Goal: Task Accomplishment & Management: Use online tool/utility

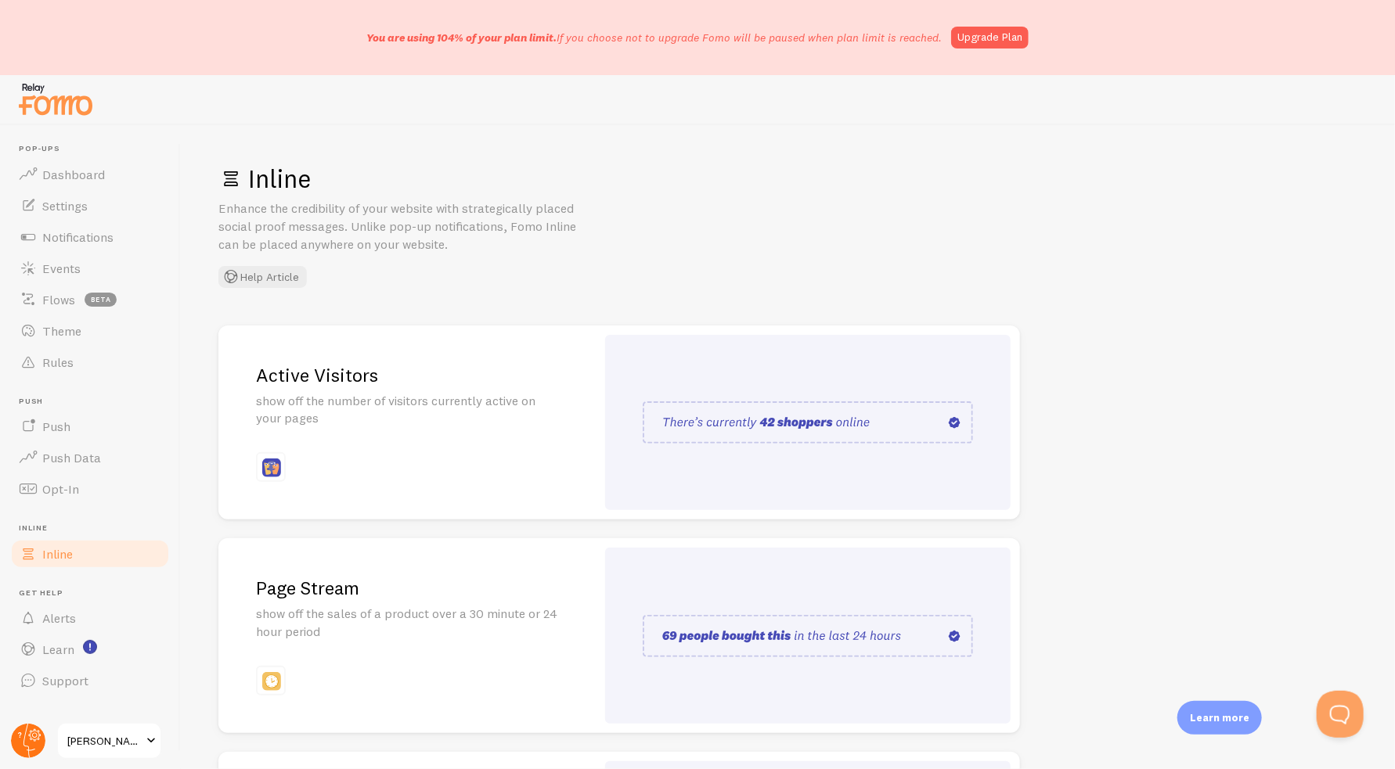
click at [30, 740] on circle at bounding box center [28, 741] width 34 height 34
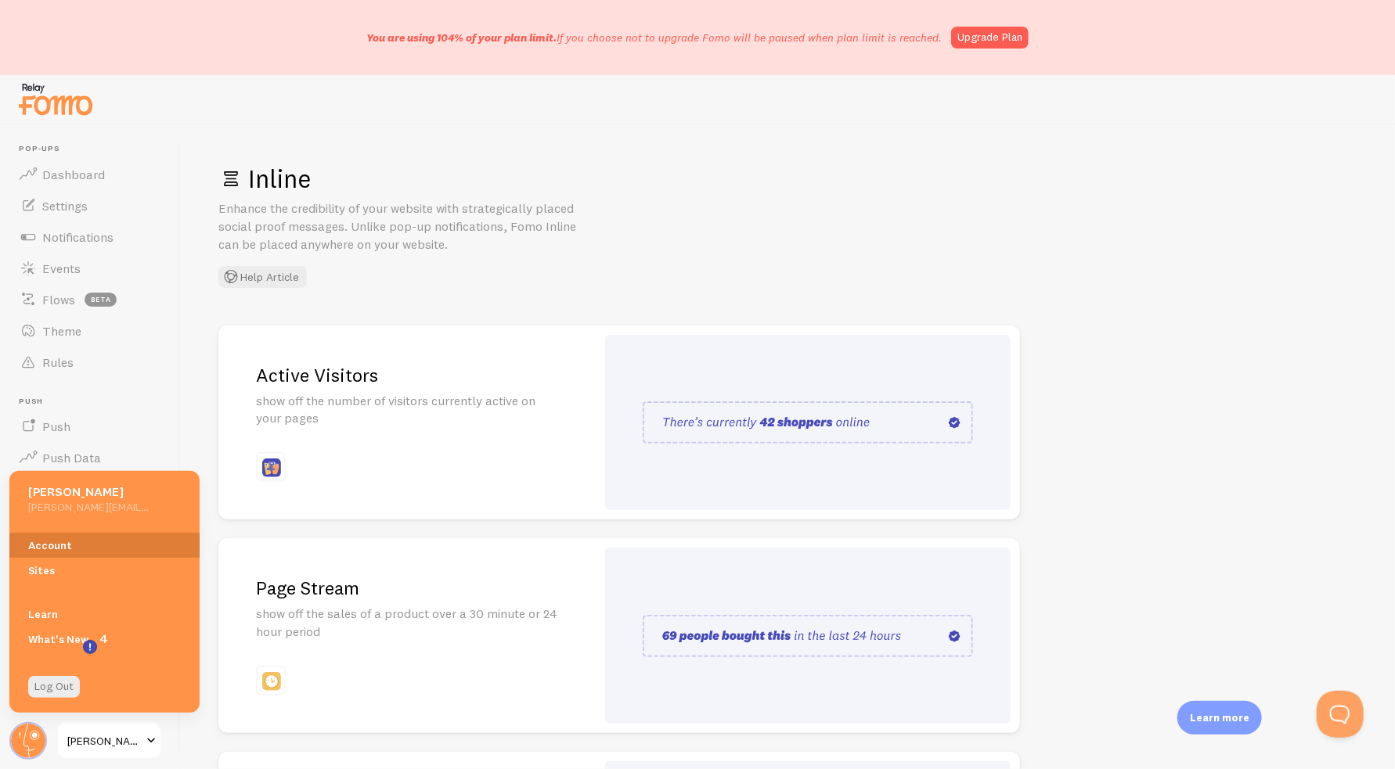
click at [83, 540] on link "Account" at bounding box center [104, 545] width 190 height 25
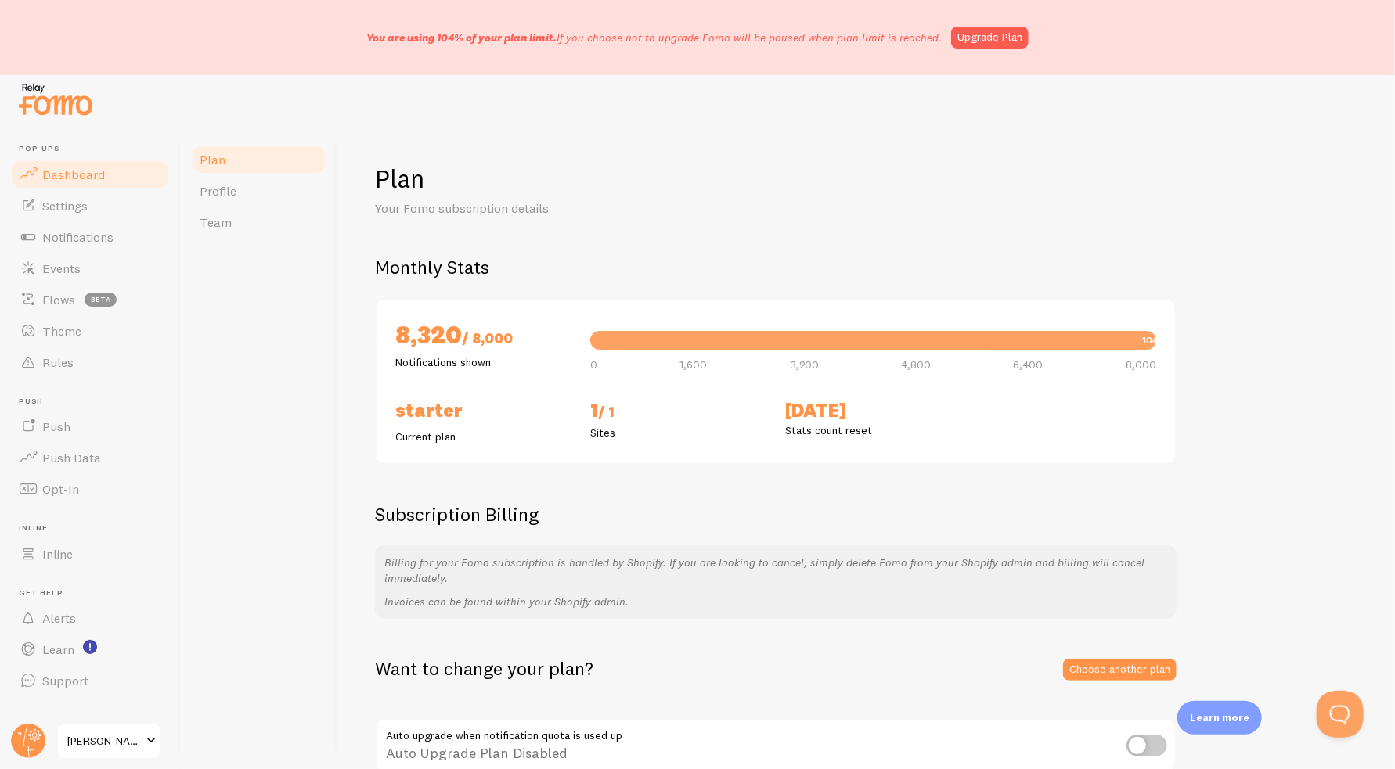
click at [79, 167] on span "Dashboard" at bounding box center [73, 175] width 63 height 16
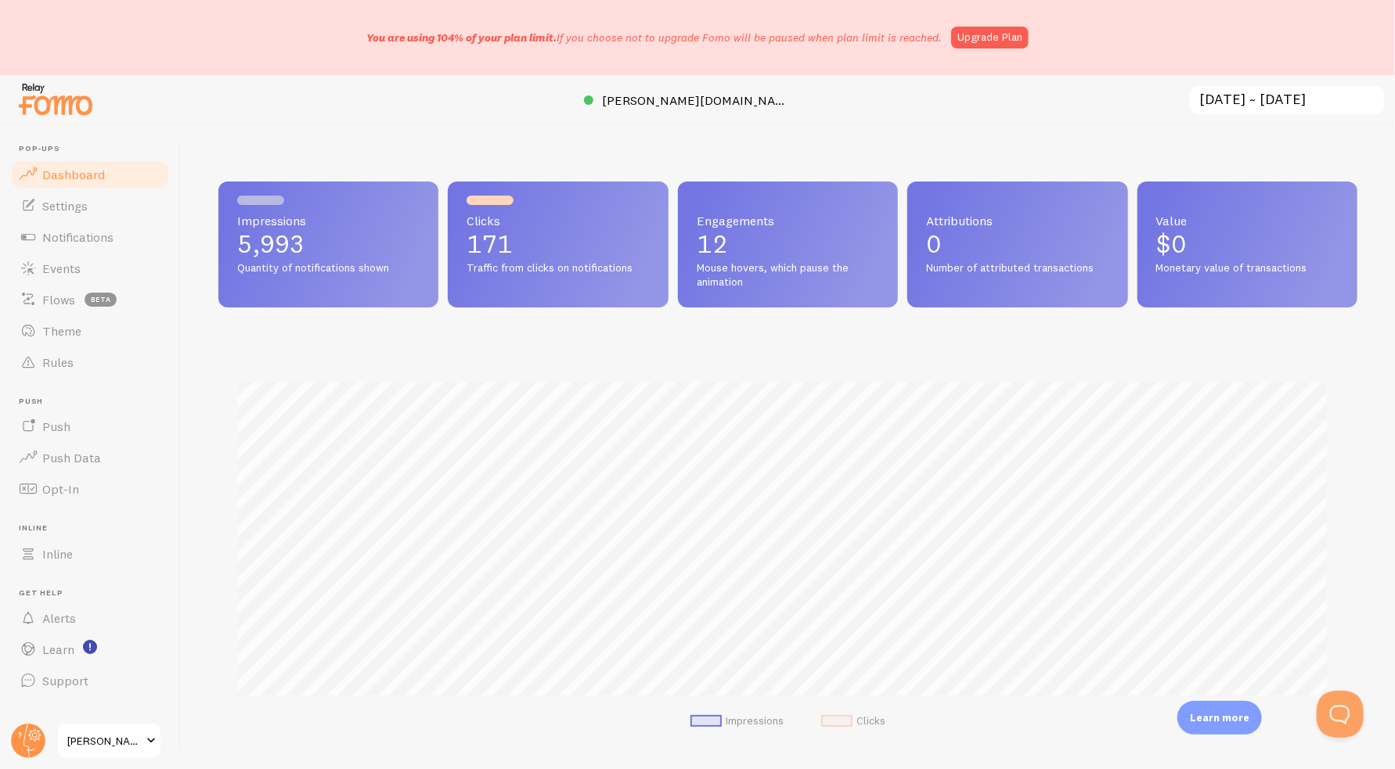
scroll to position [411, 1127]
click at [212, 153] on div "Impressions 5,993 Quantity of notifications shown Clicks 171 Traffic from click…" at bounding box center [788, 447] width 1214 height 644
click at [81, 240] on span "Notifications" at bounding box center [77, 237] width 71 height 16
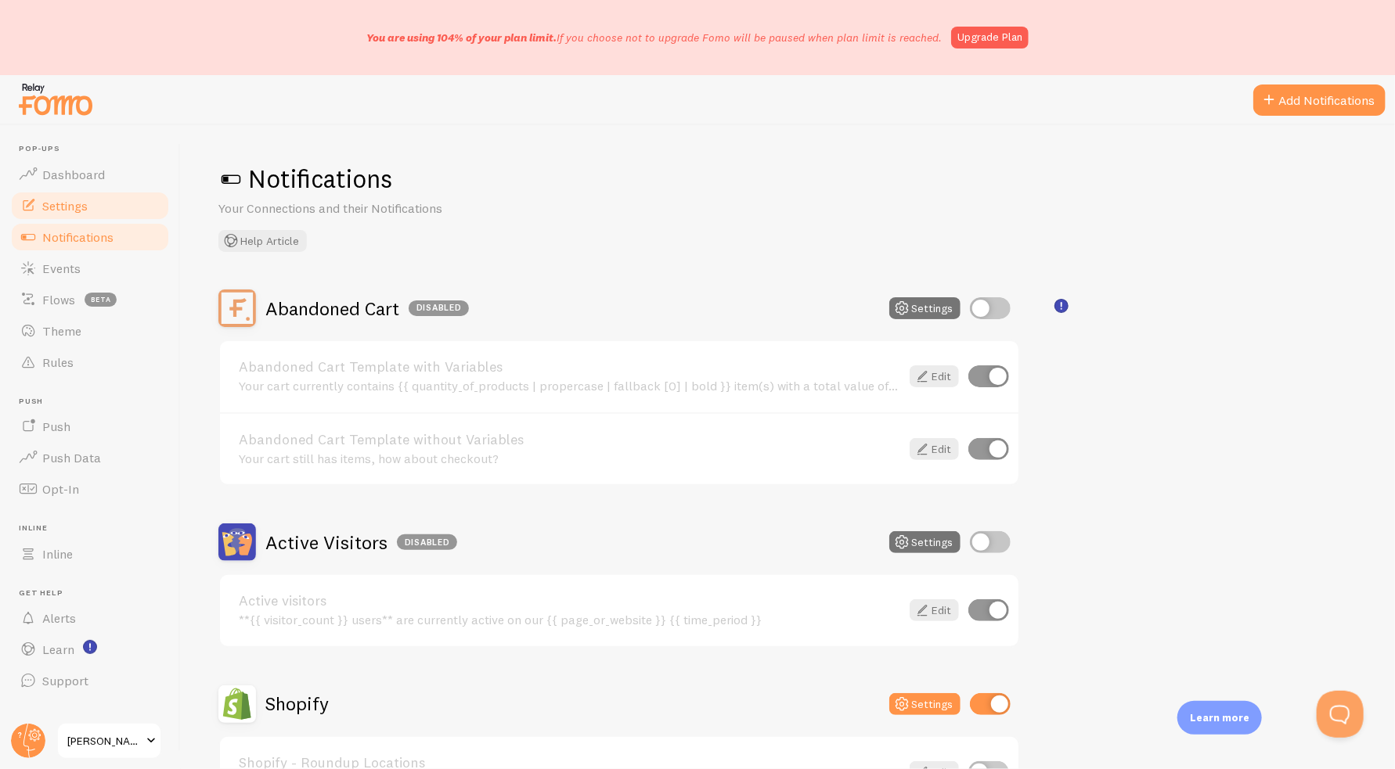
click at [34, 212] on span at bounding box center [28, 205] width 19 height 19
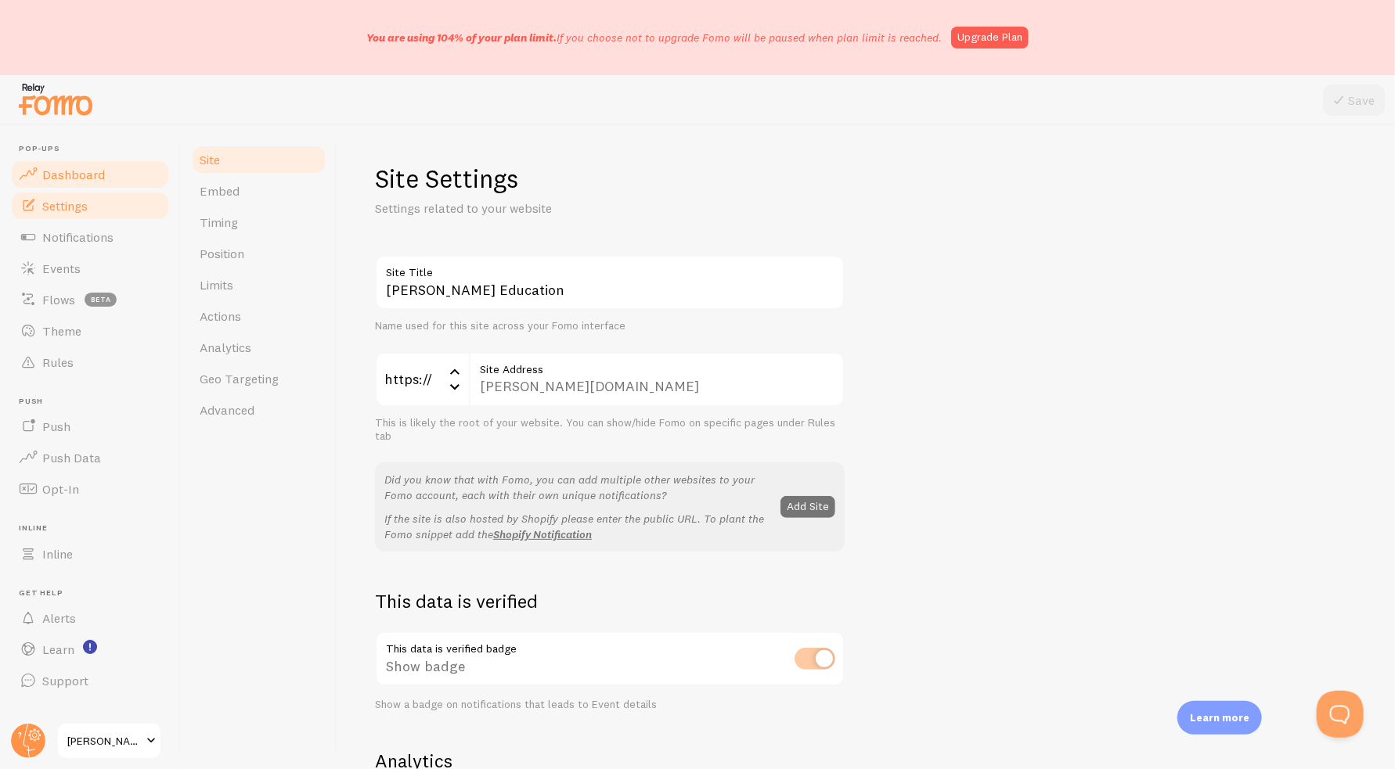
click at [69, 176] on span "Dashboard" at bounding box center [73, 175] width 63 height 16
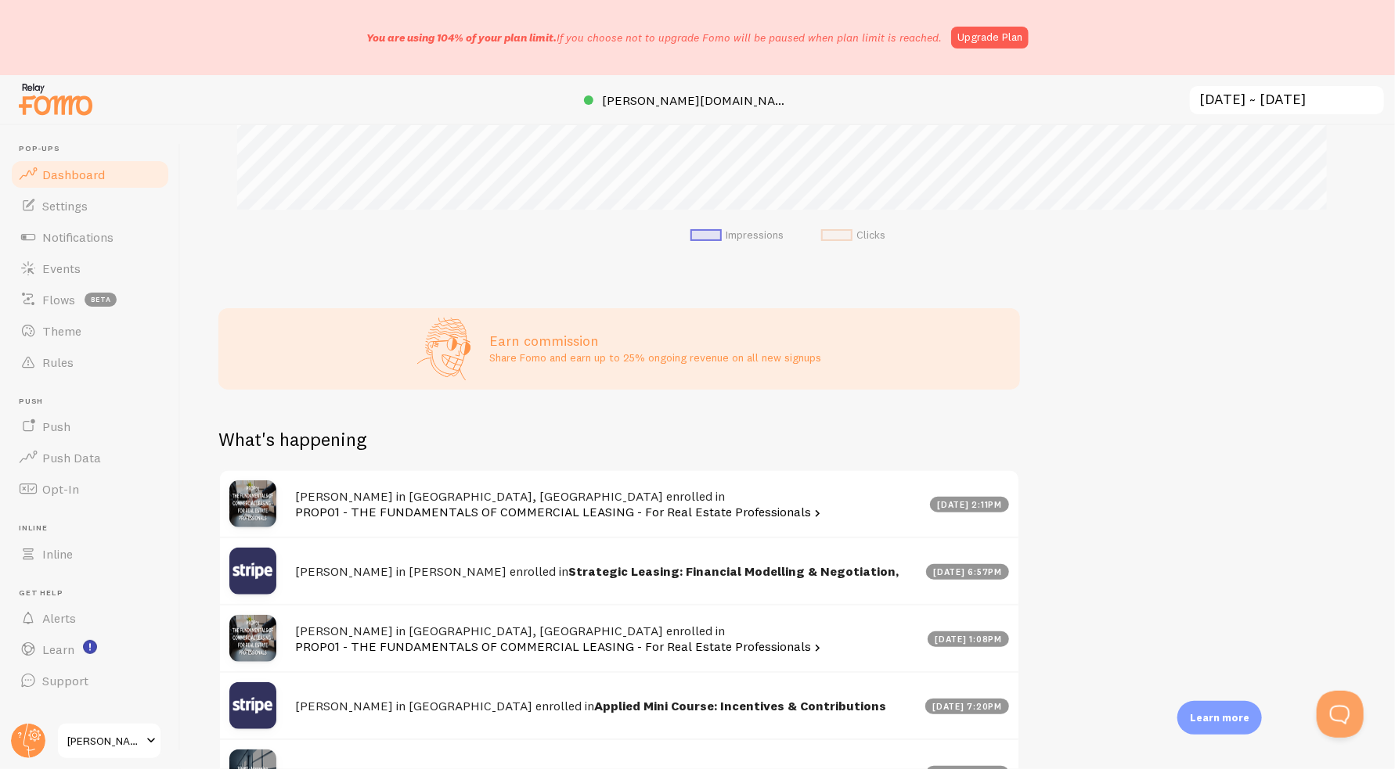
scroll to position [548, 0]
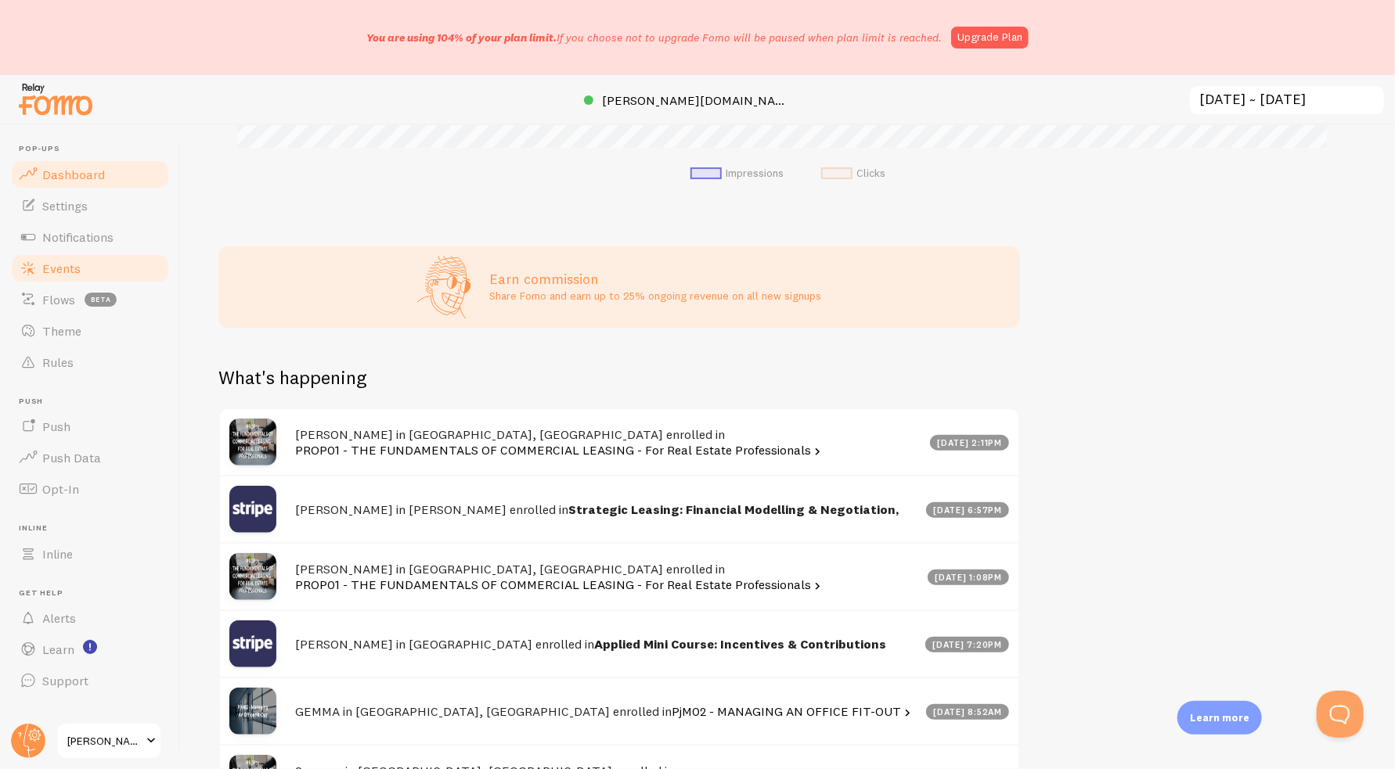
click at [135, 266] on link "Events" at bounding box center [89, 268] width 161 height 31
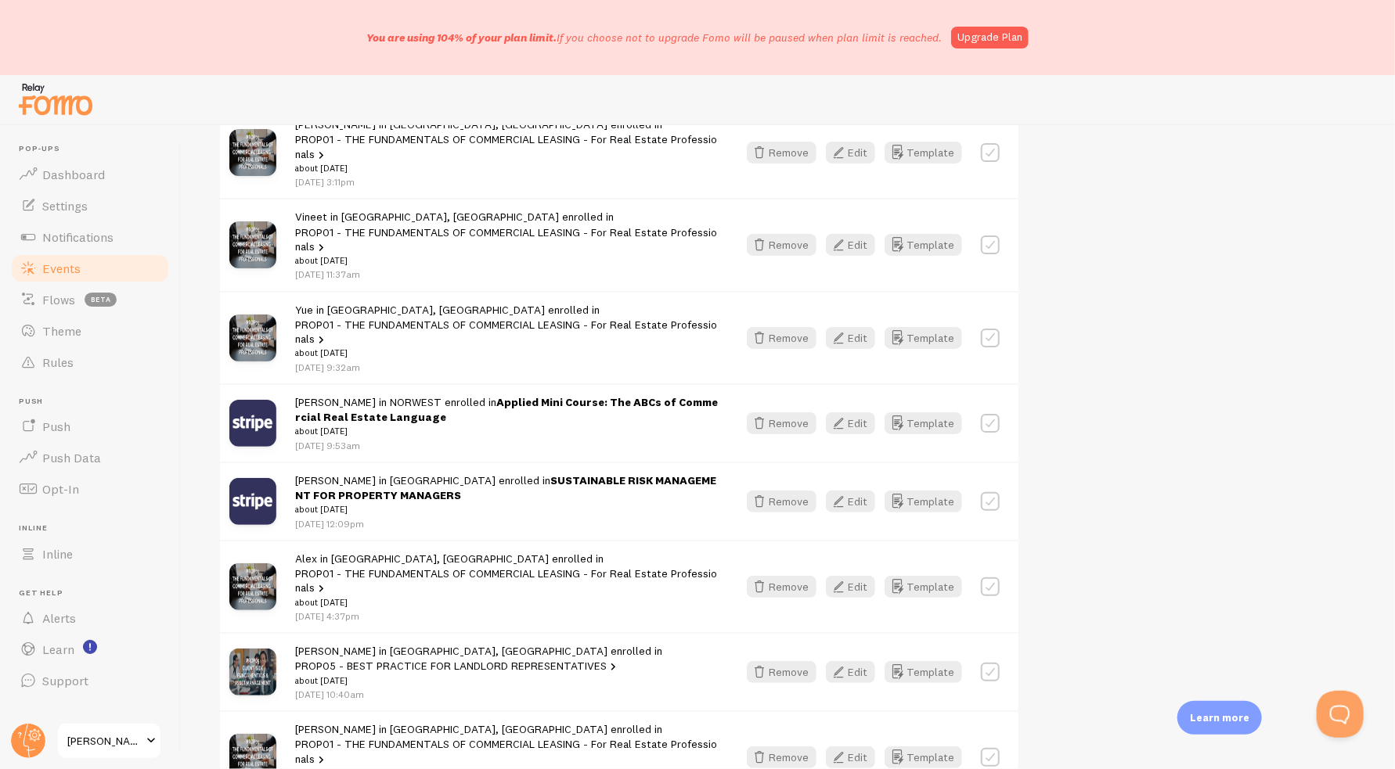
scroll to position [1126, 0]
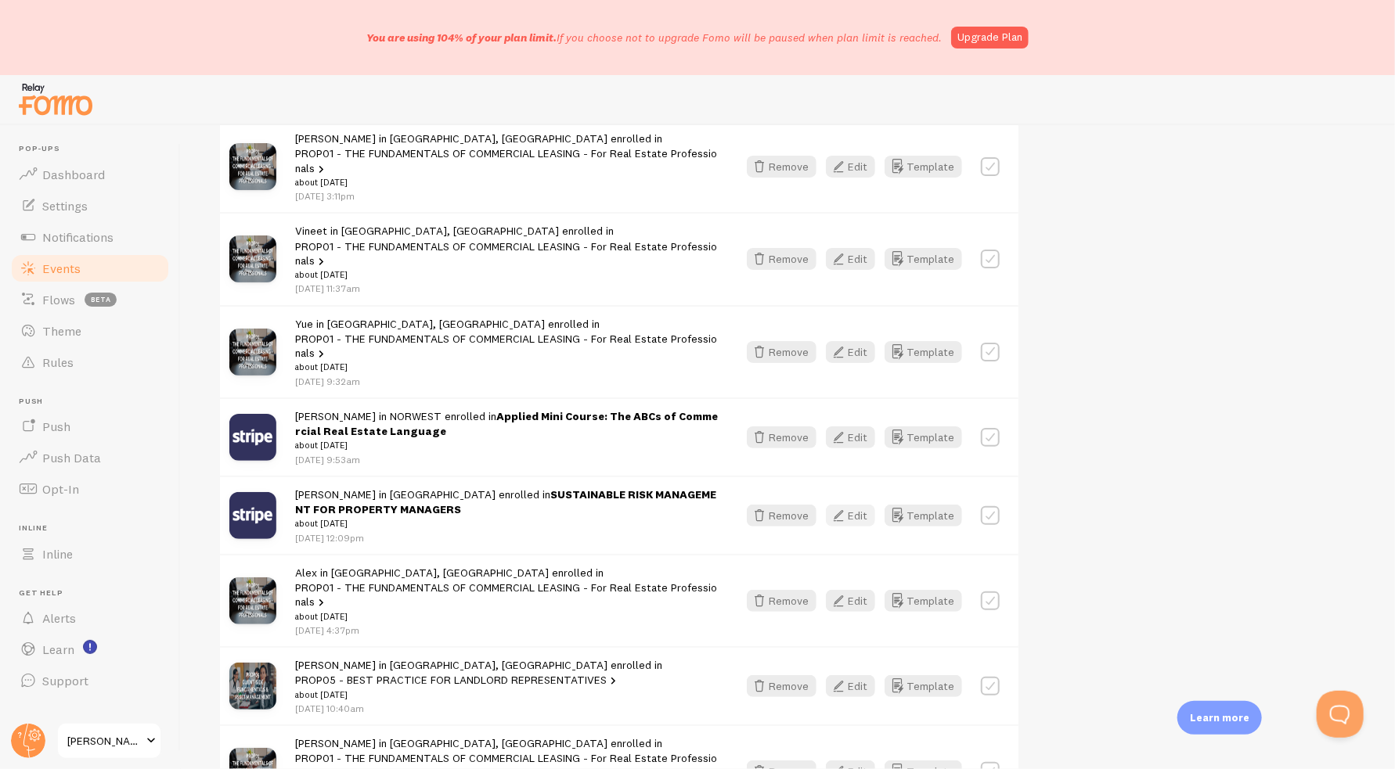
click at [867, 505] on button "Edit" at bounding box center [850, 516] width 49 height 22
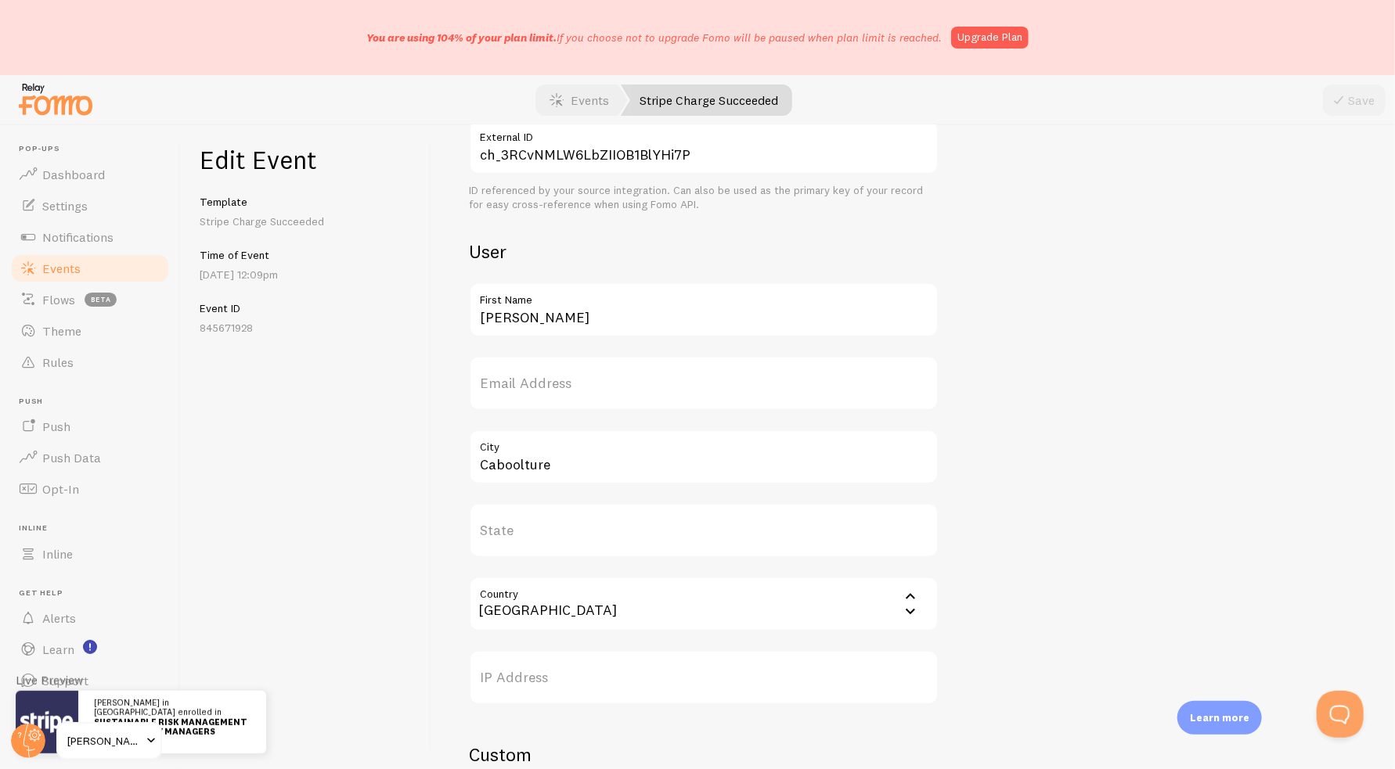
scroll to position [577, 0]
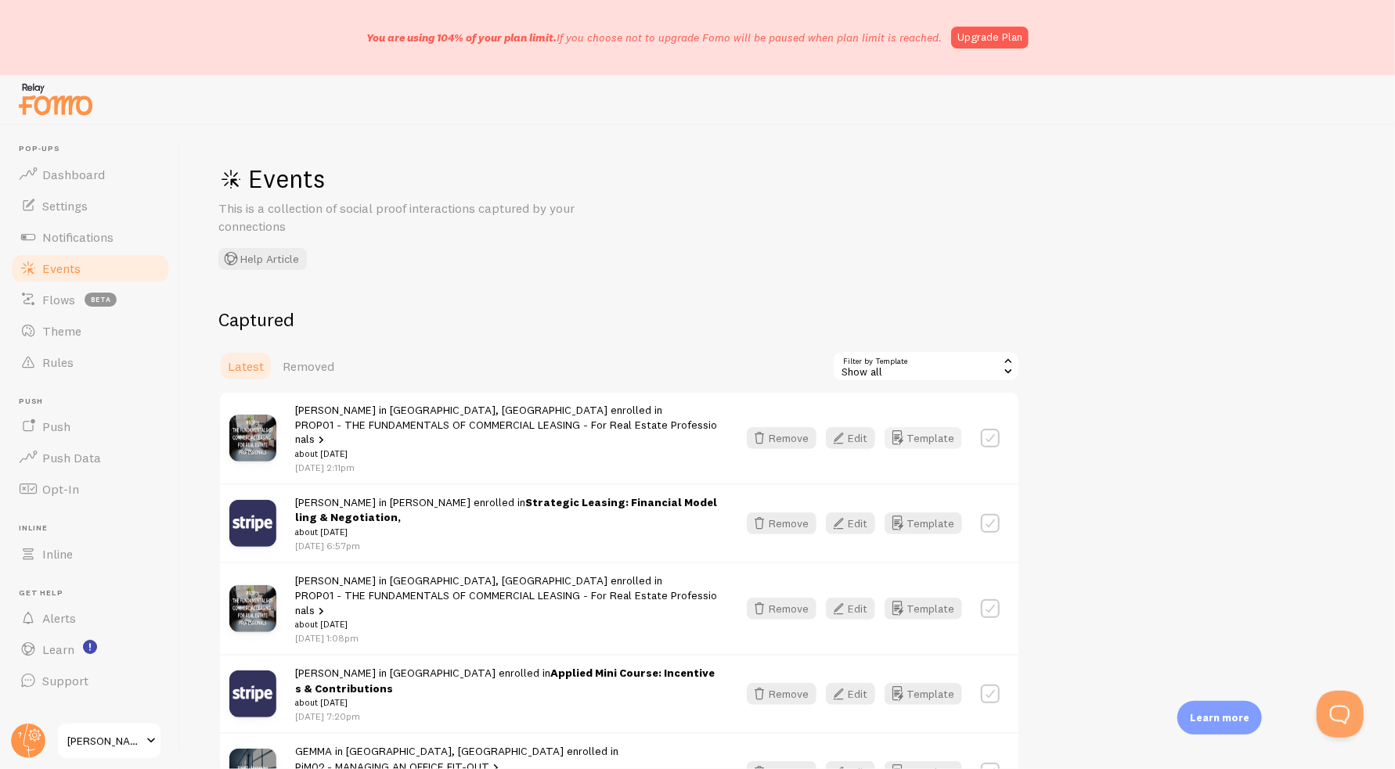
click at [911, 438] on button "Template" at bounding box center [923, 438] width 77 height 22
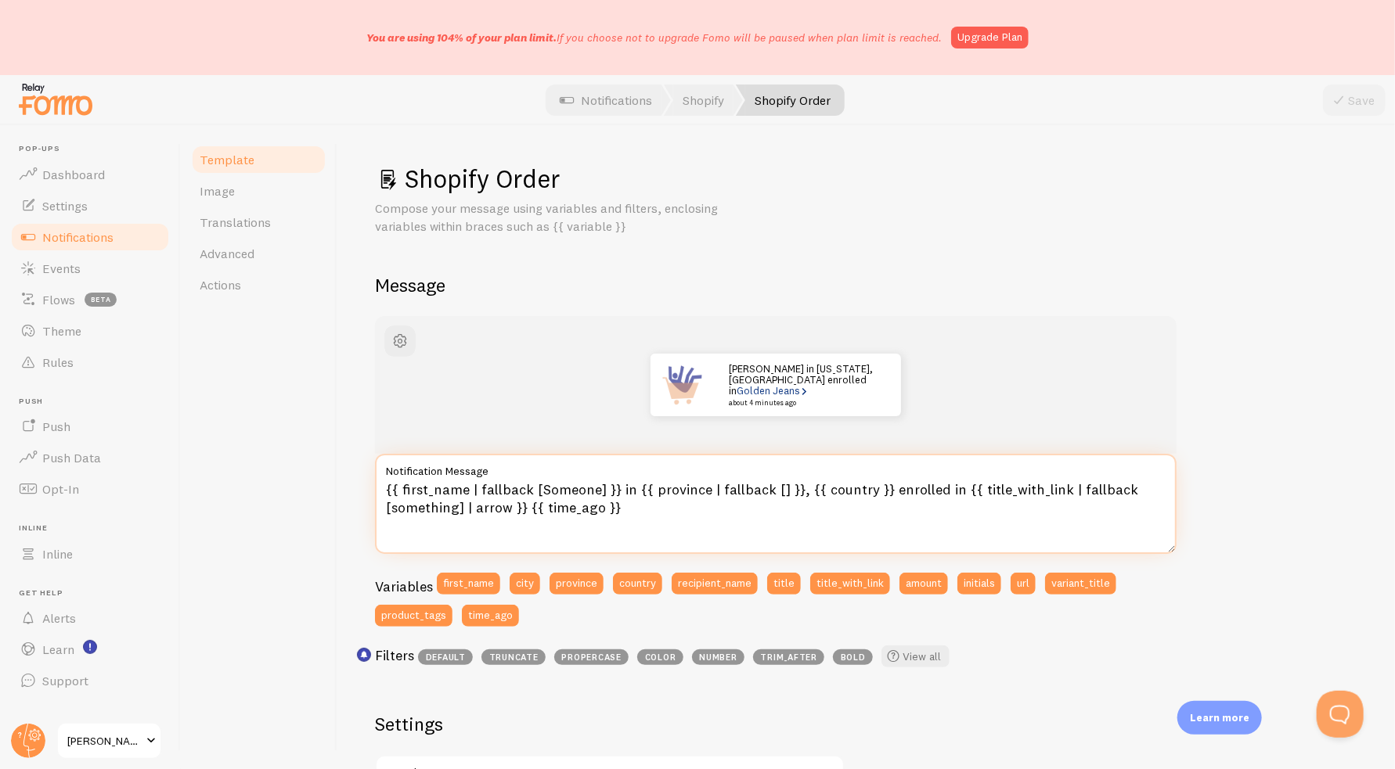
drag, startPoint x: 524, startPoint y: 506, endPoint x: 946, endPoint y: 493, distance: 421.3
click at [946, 493] on textarea "{{ first_name | fallback [Someone] }} in {{ province | fallback [] }}, {{ count…" at bounding box center [776, 504] width 802 height 100
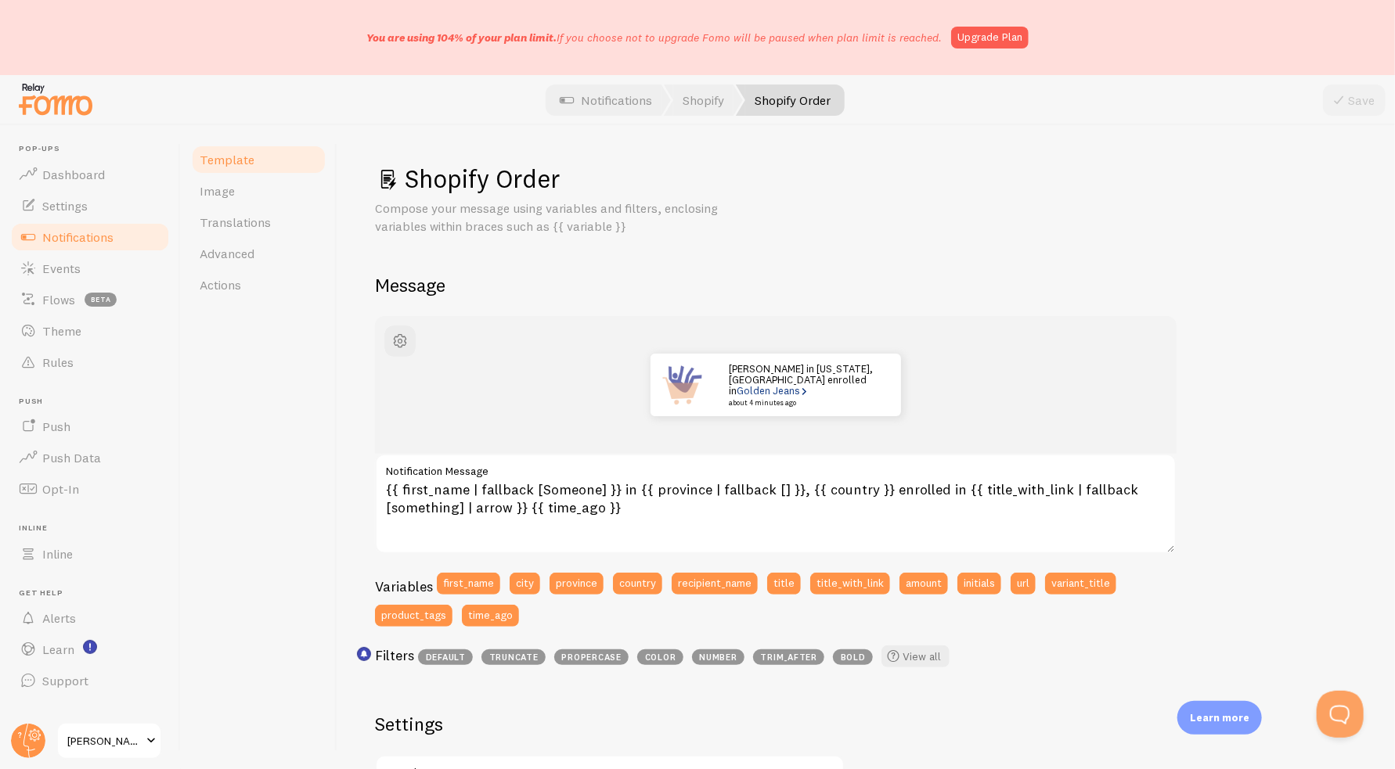
click at [52, 240] on span "Notifications" at bounding box center [77, 237] width 71 height 16
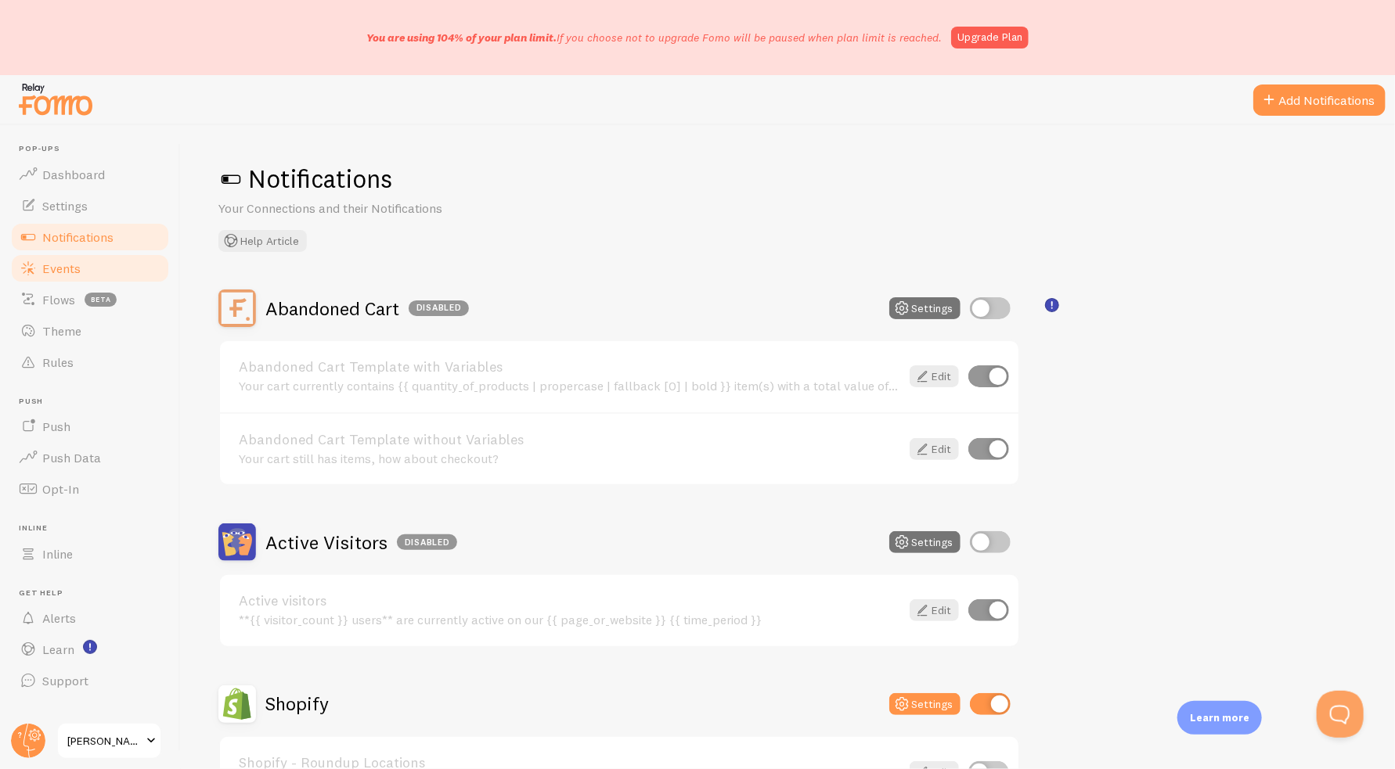
click at [80, 259] on link "Events" at bounding box center [89, 268] width 161 height 31
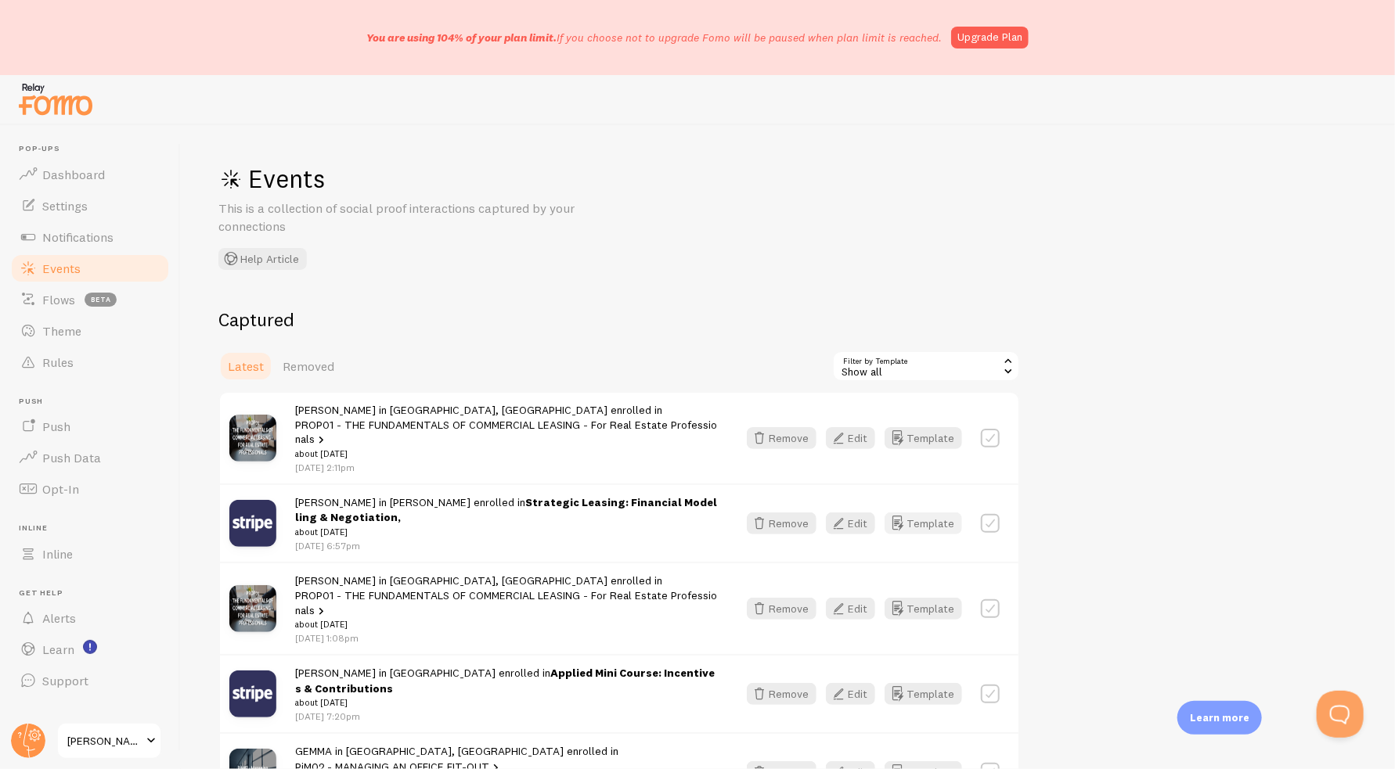
click at [940, 513] on button "Template" at bounding box center [923, 524] width 77 height 22
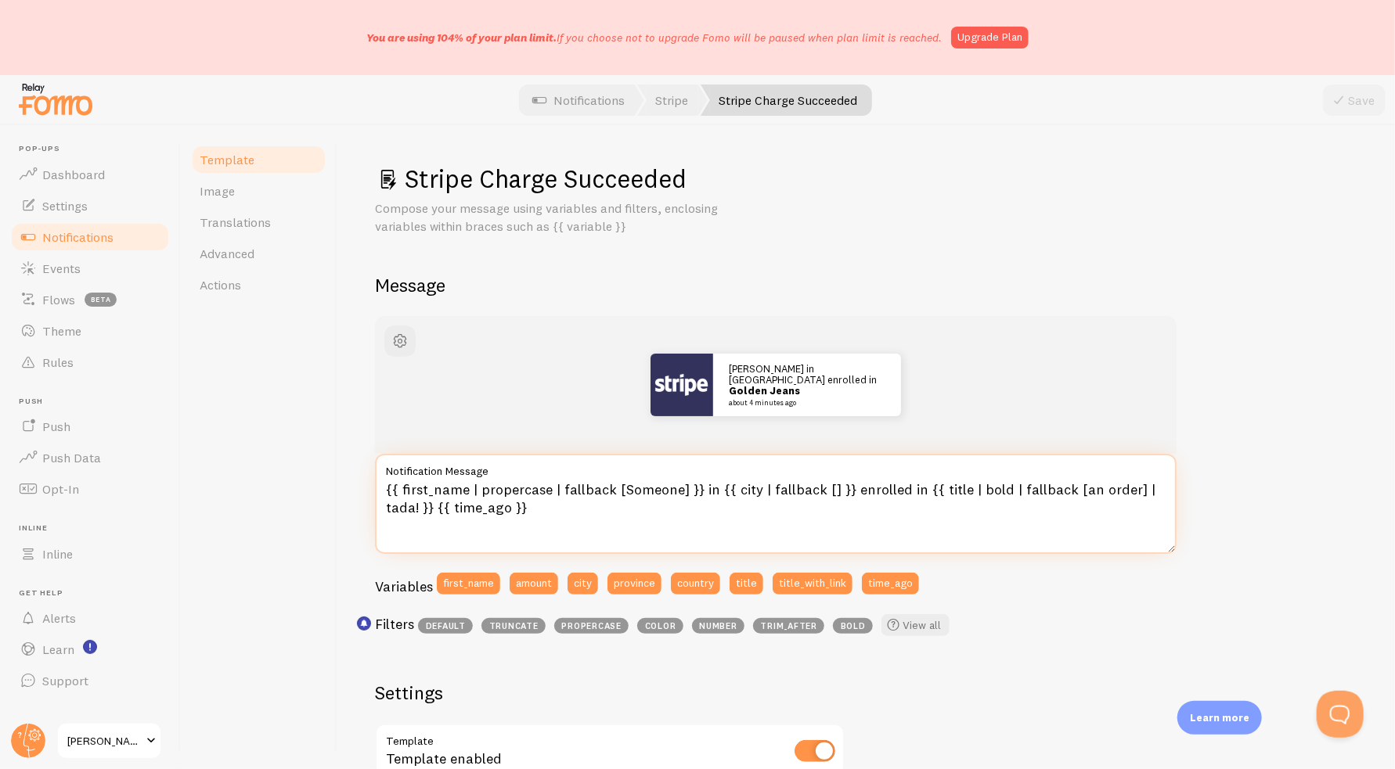
click at [913, 488] on textarea "{{ first_name | propercase | fallback [Someone] }} in {{ city | fallback [] }} …" at bounding box center [776, 504] width 802 height 100
click at [397, 510] on textarea "{{ first_name | propercase | fallback [Someone] }} in {{ city | fallback [] }} …" at bounding box center [776, 504] width 802 height 100
paste textarea "{{ title_with_link | fallback [something] | arrow }}"
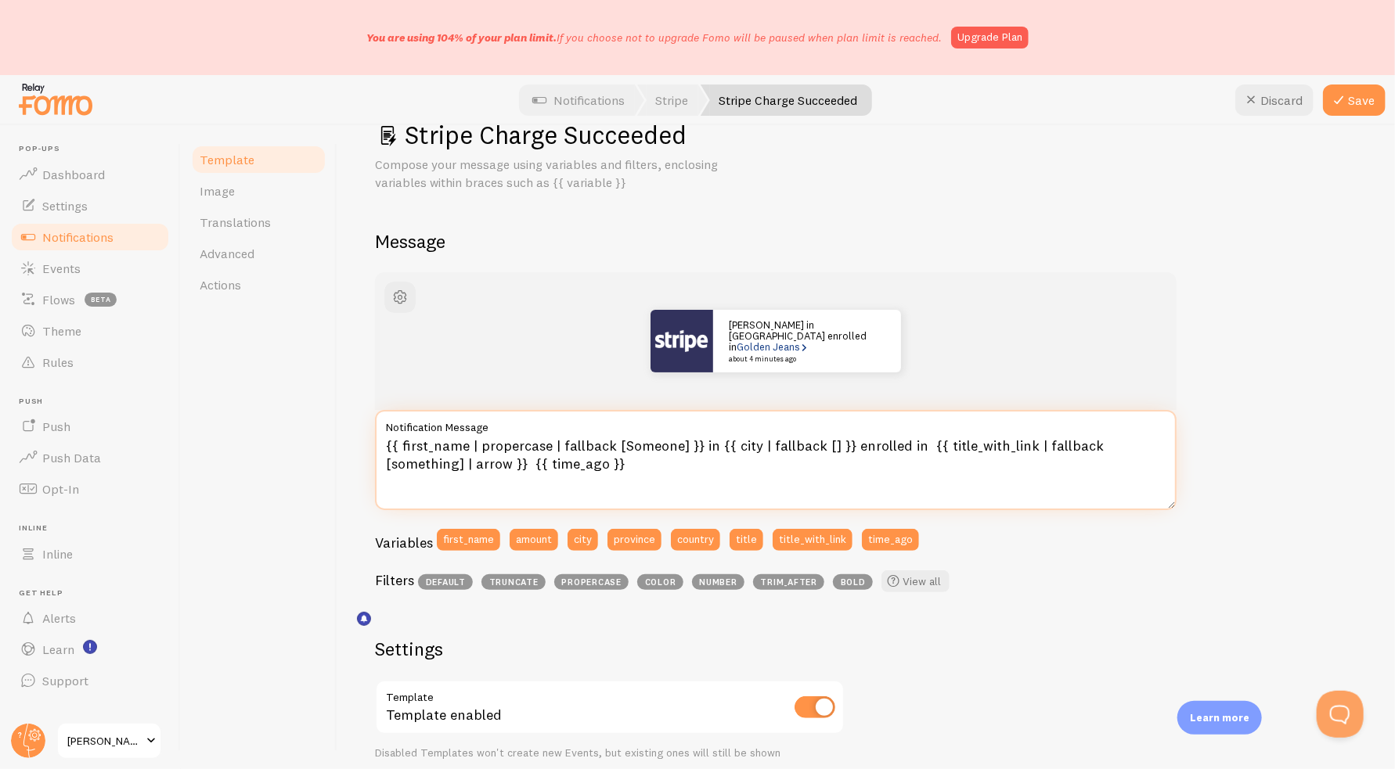
scroll to position [235, 0]
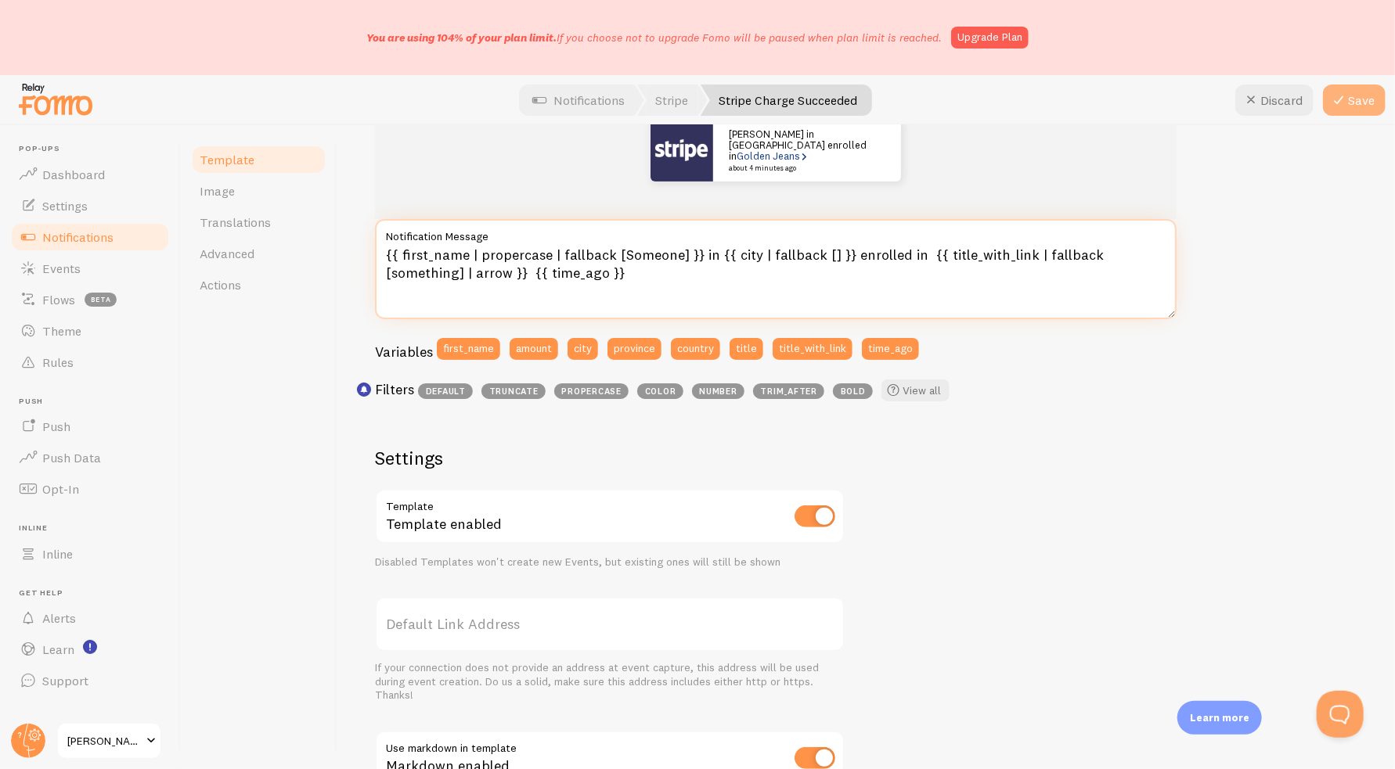
type textarea "{{ first_name | propercase | fallback [Someone] }} in {{ city | fallback [] }} …"
click at [1353, 109] on button "Save" at bounding box center [1354, 100] width 63 height 31
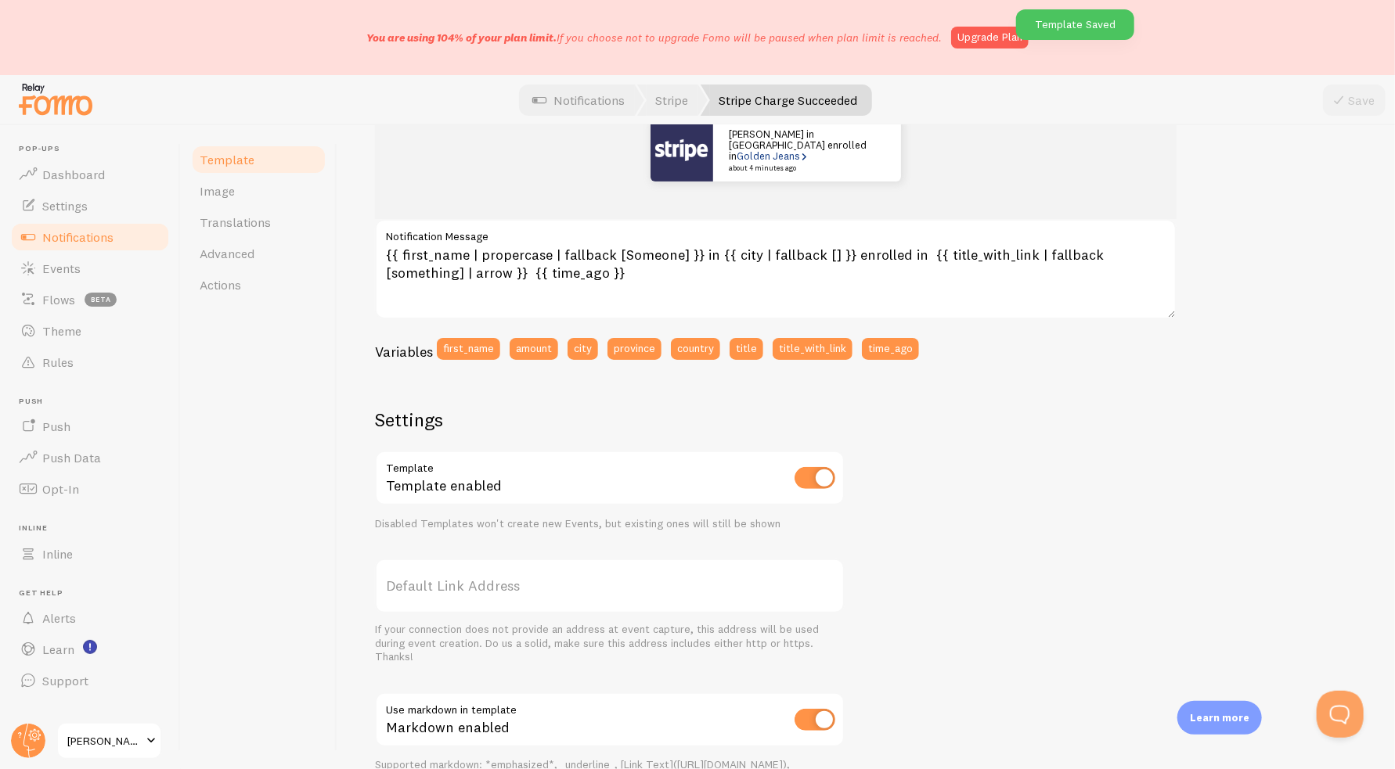
click at [85, 228] on link "Notifications" at bounding box center [89, 237] width 161 height 31
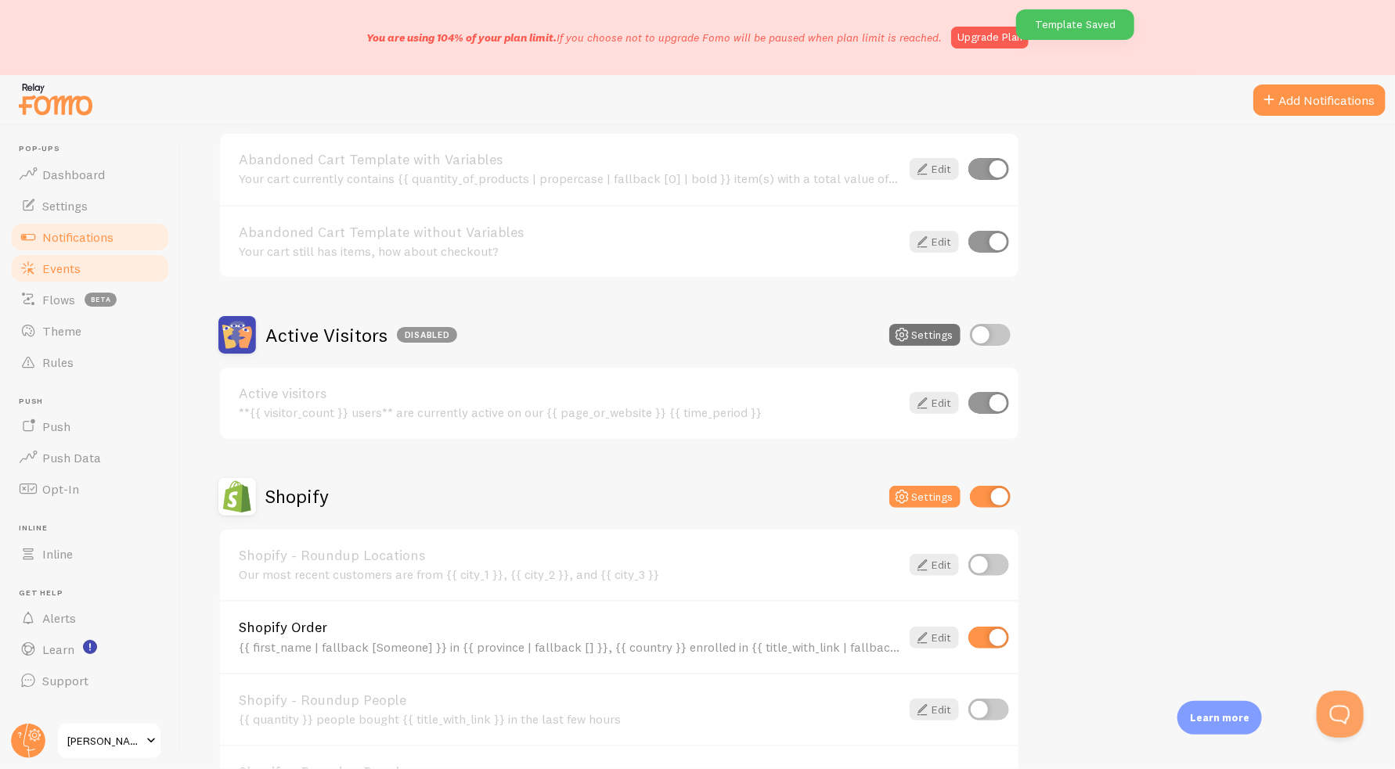
scroll to position [235, 0]
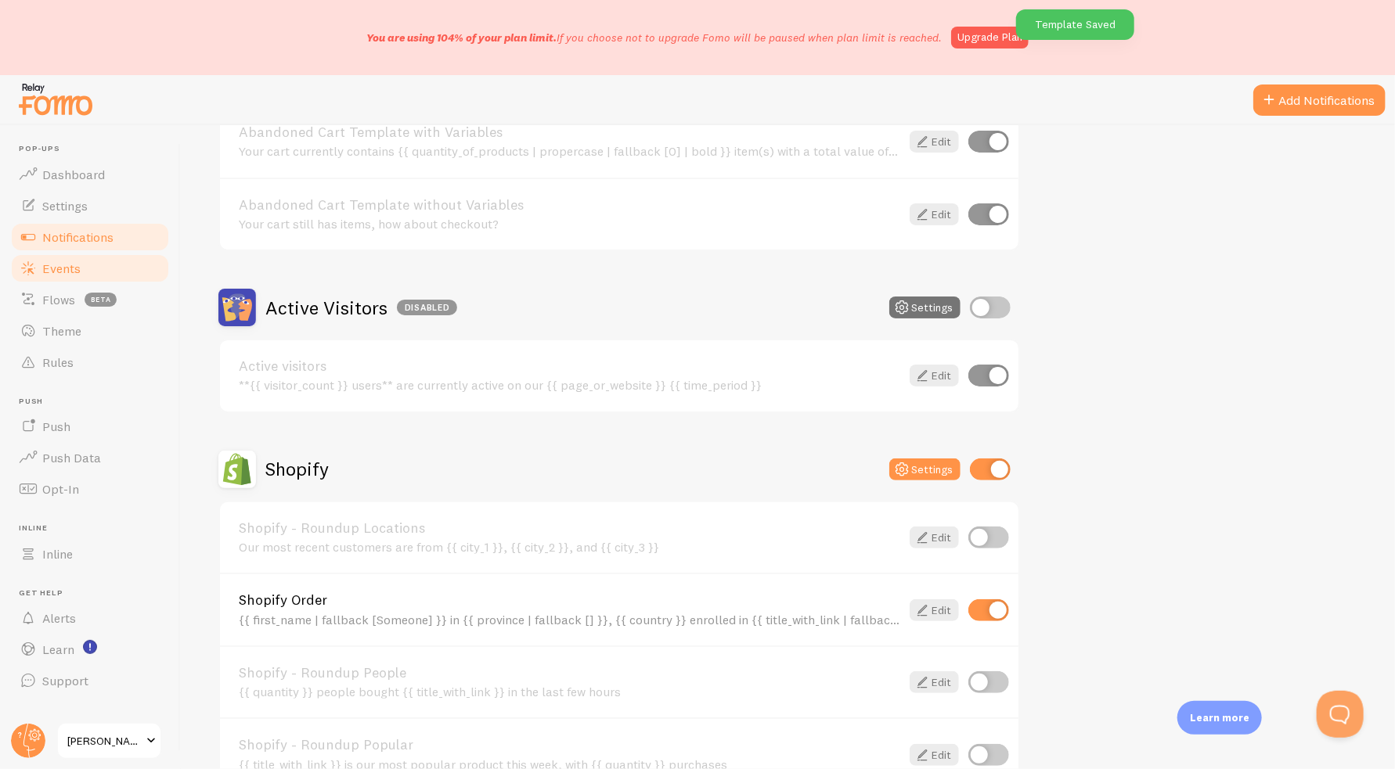
click at [55, 262] on span "Events" at bounding box center [61, 269] width 38 height 16
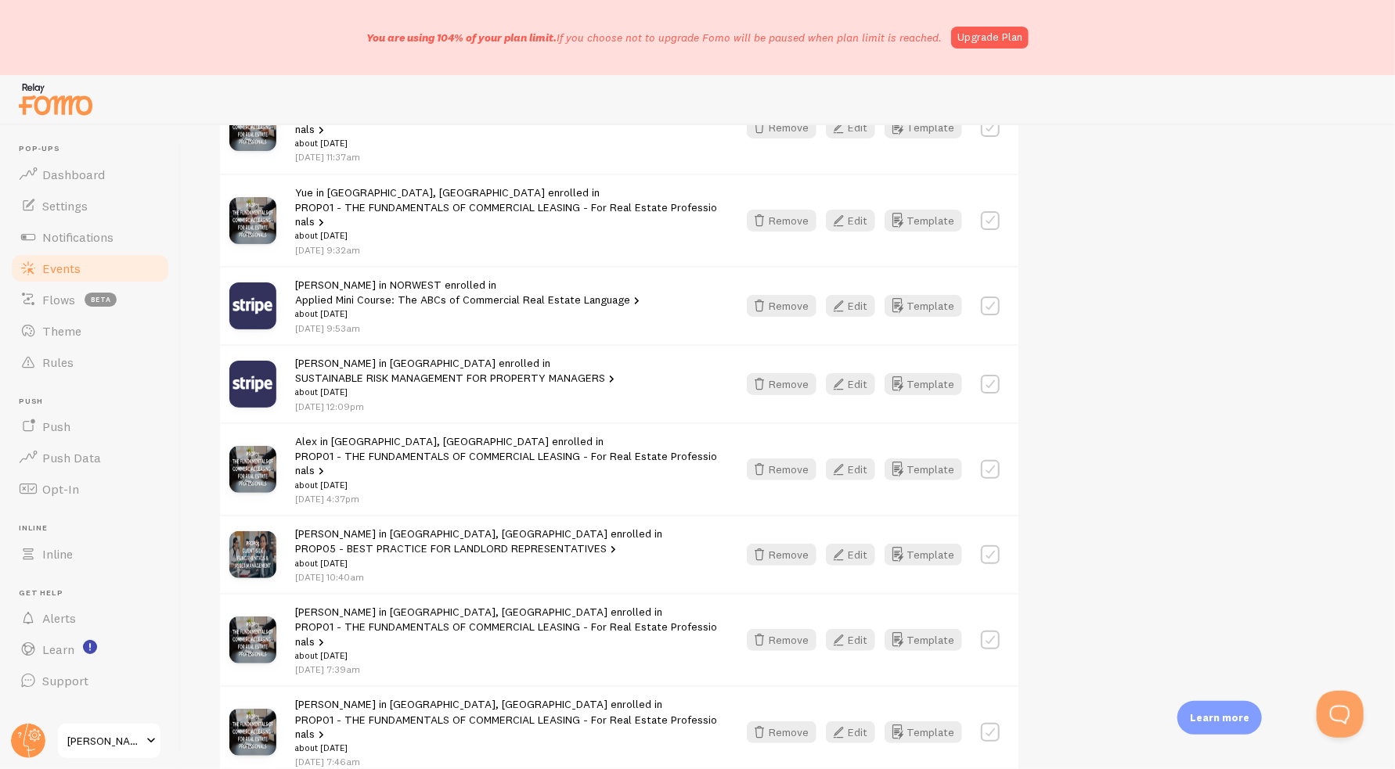
scroll to position [1204, 0]
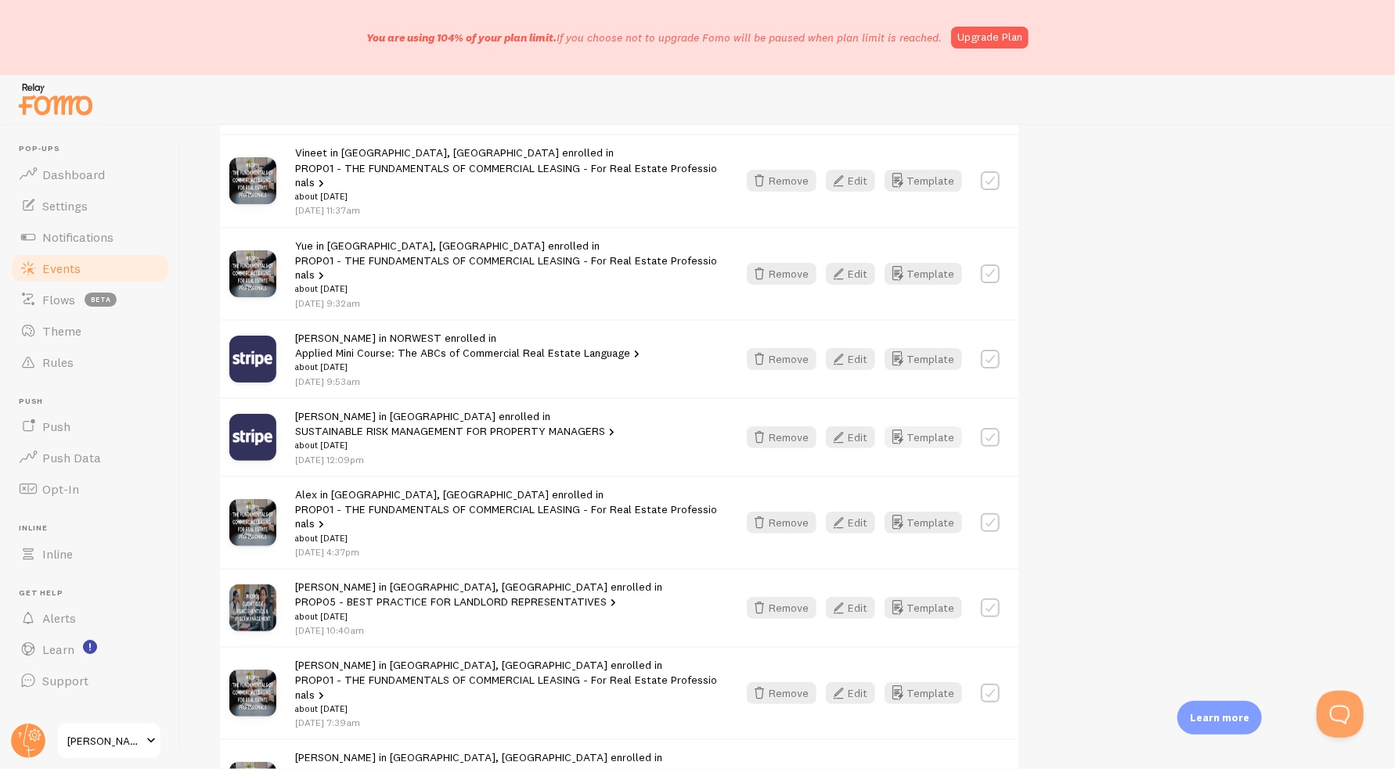
click at [928, 427] on button "Template" at bounding box center [923, 438] width 77 height 22
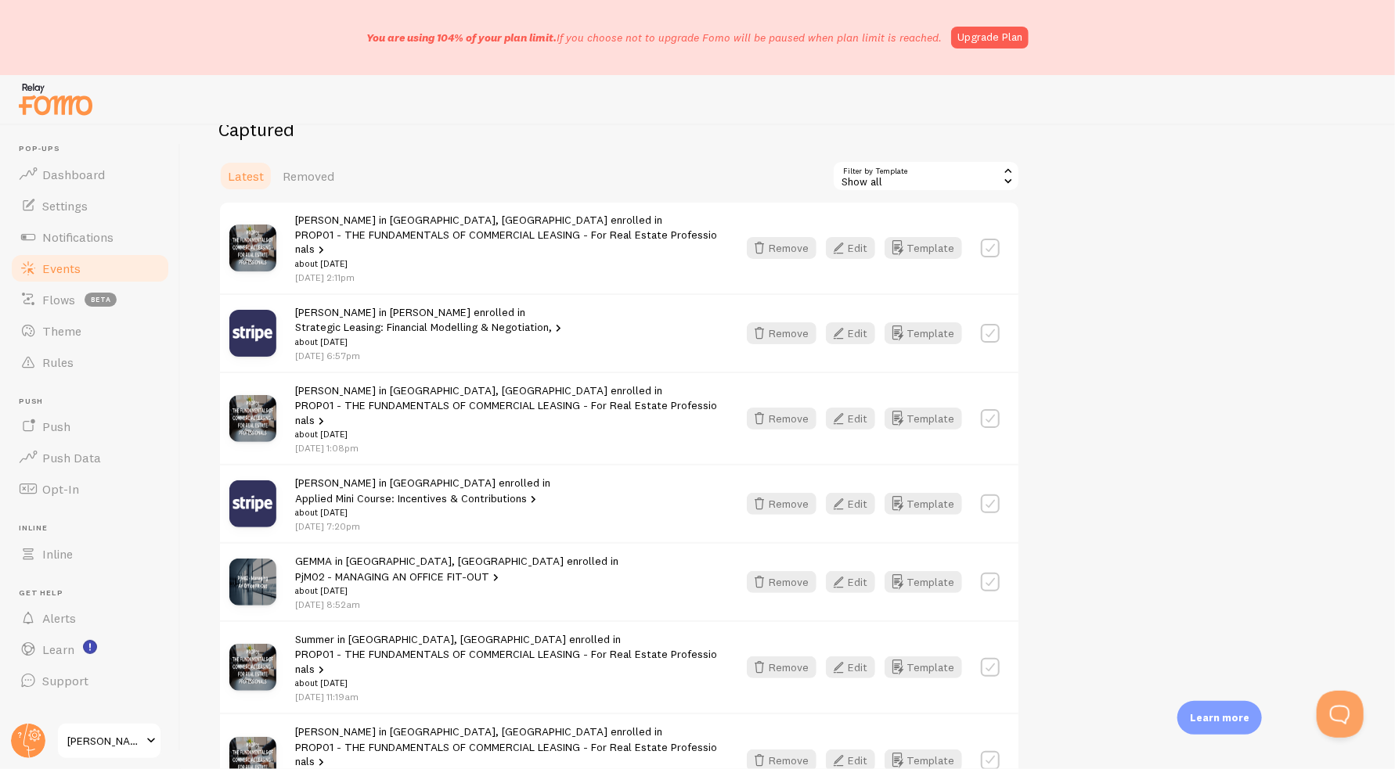
scroll to position [186, 0]
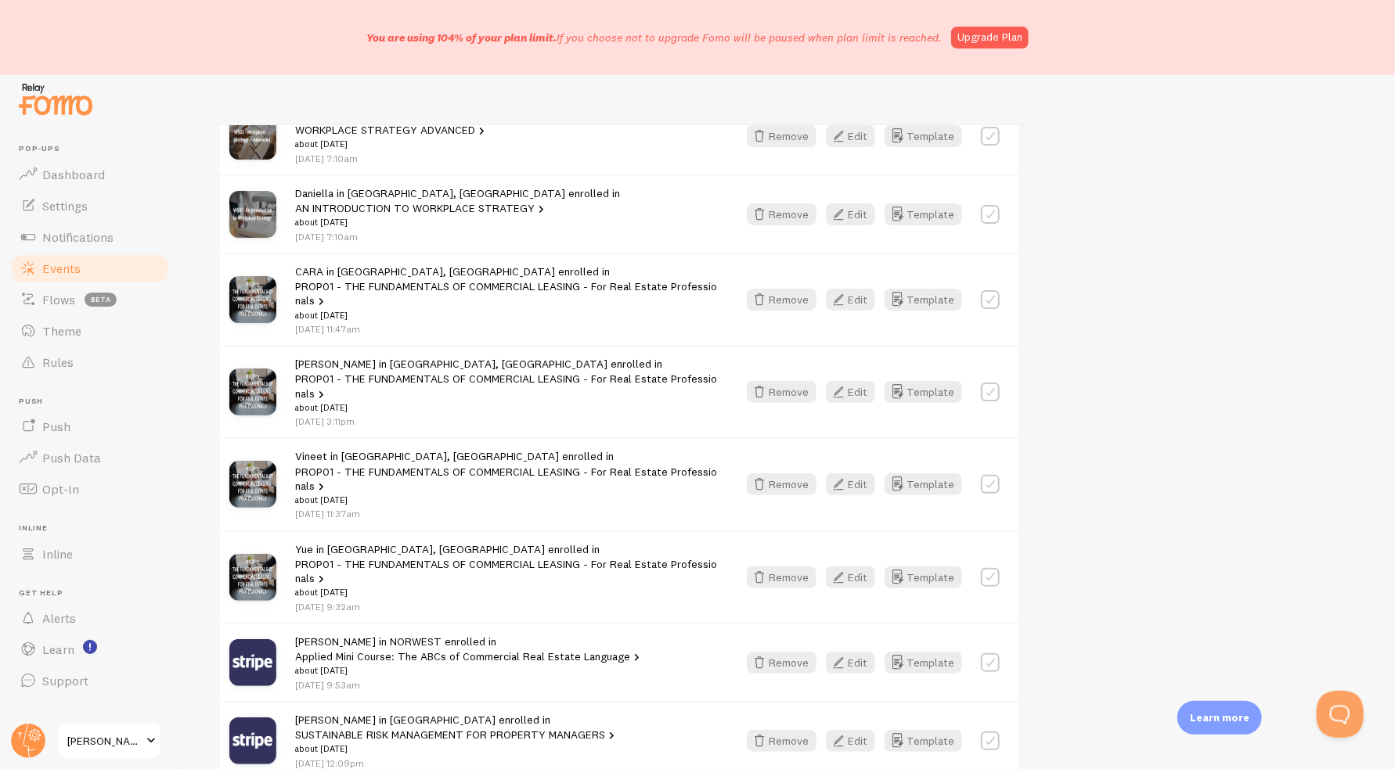
scroll to position [1174, 0]
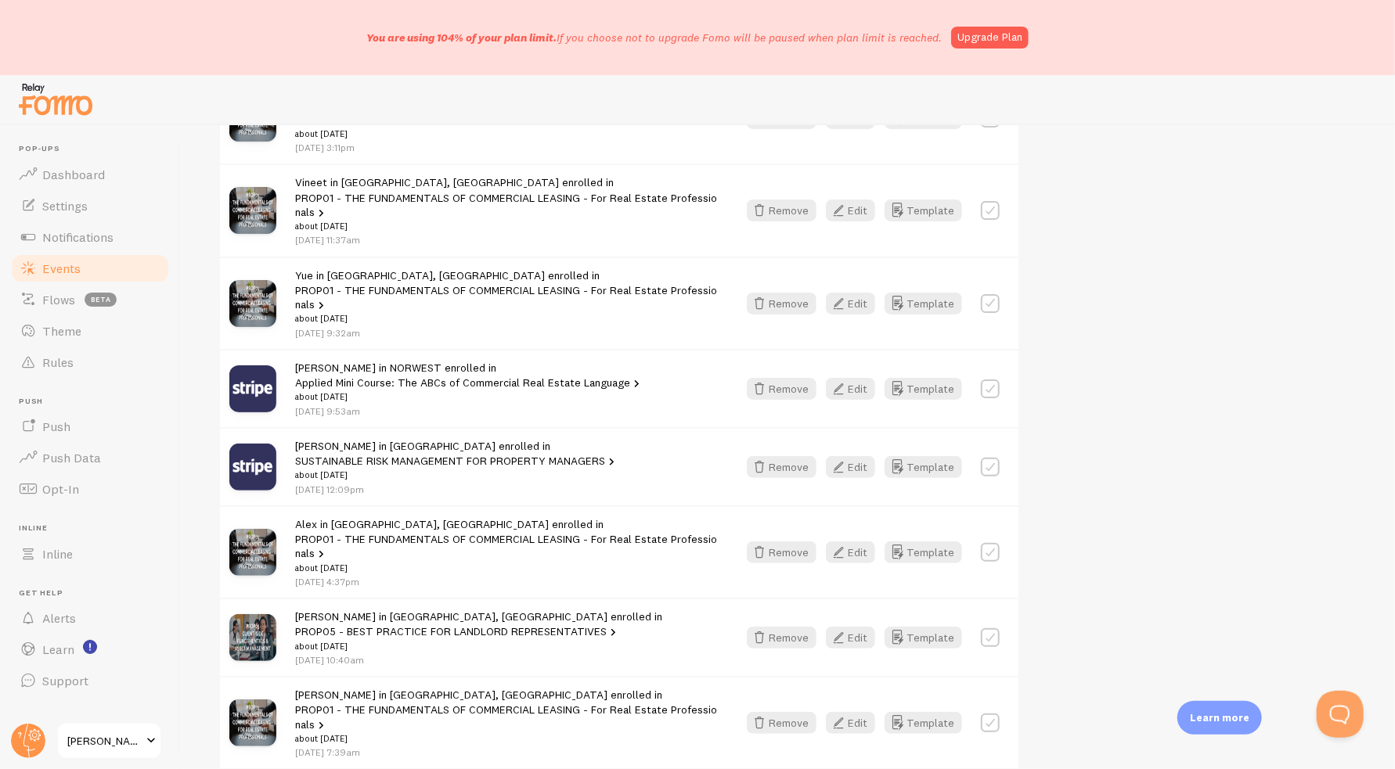
click at [510, 454] on link "SUSTAINABLE RISK MANAGEMENT FOR PROPERTY MANAGERS" at bounding box center [456, 461] width 323 height 14
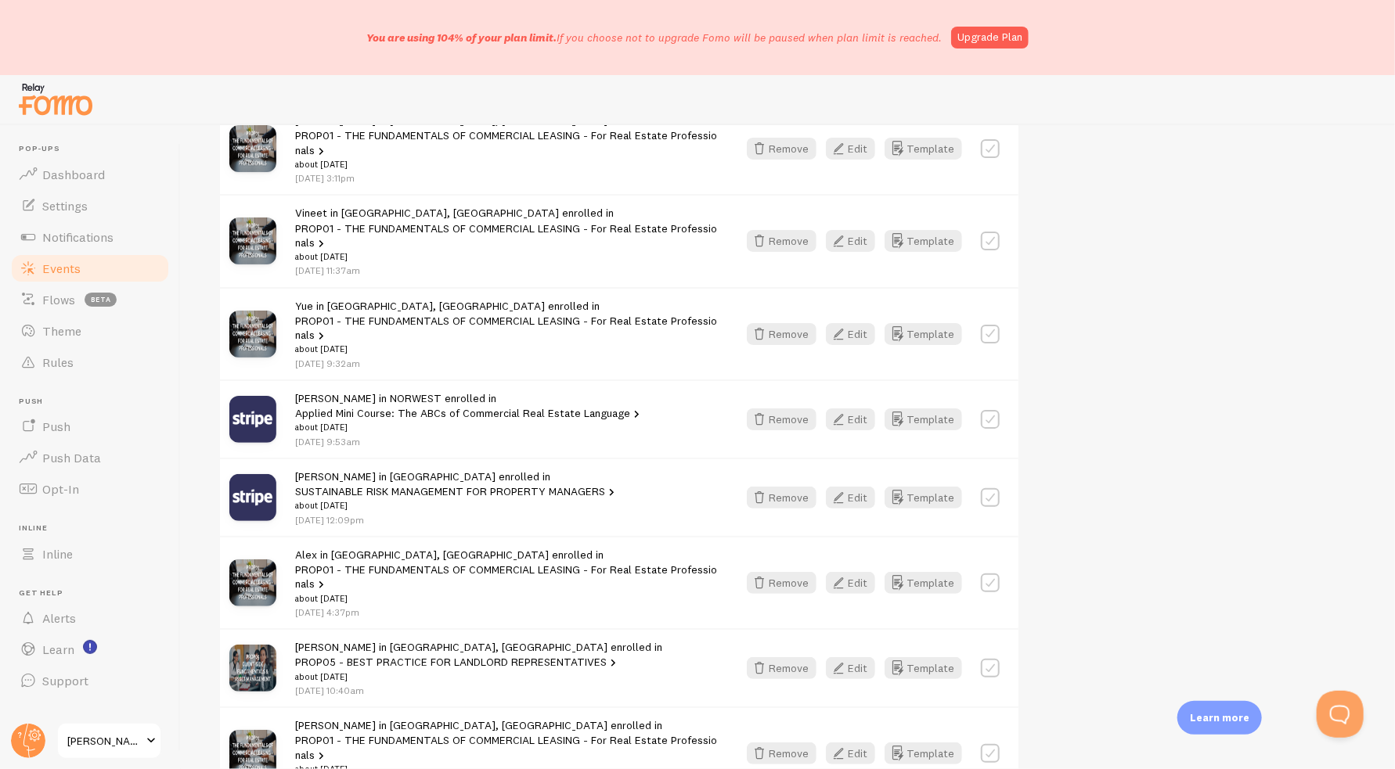
scroll to position [1018, 0]
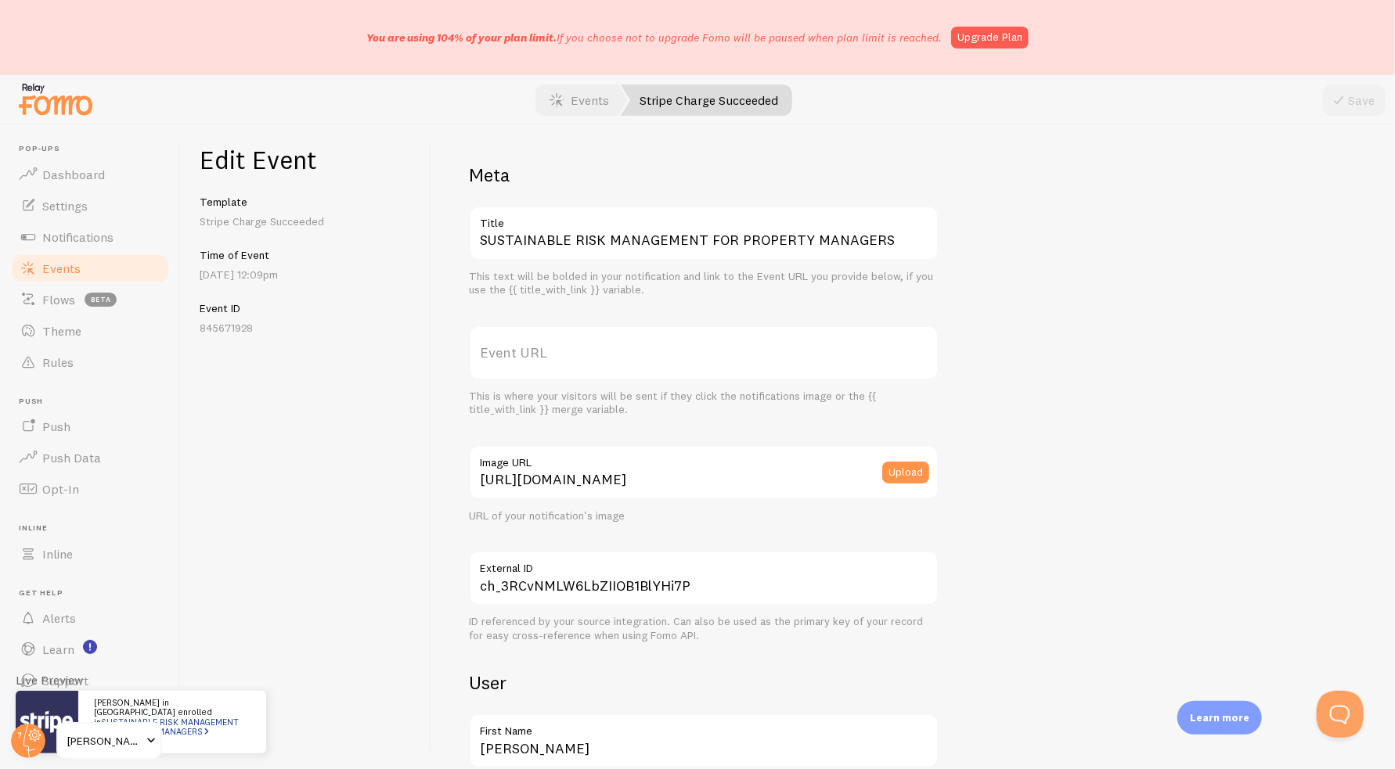
click at [645, 348] on label "Event URL" at bounding box center [704, 353] width 470 height 55
click at [645, 348] on input "Event URL" at bounding box center [704, 353] width 470 height 55
paste input "https://www.skillingseducation.com.au/all-courses/environment-risks-continuity-…"
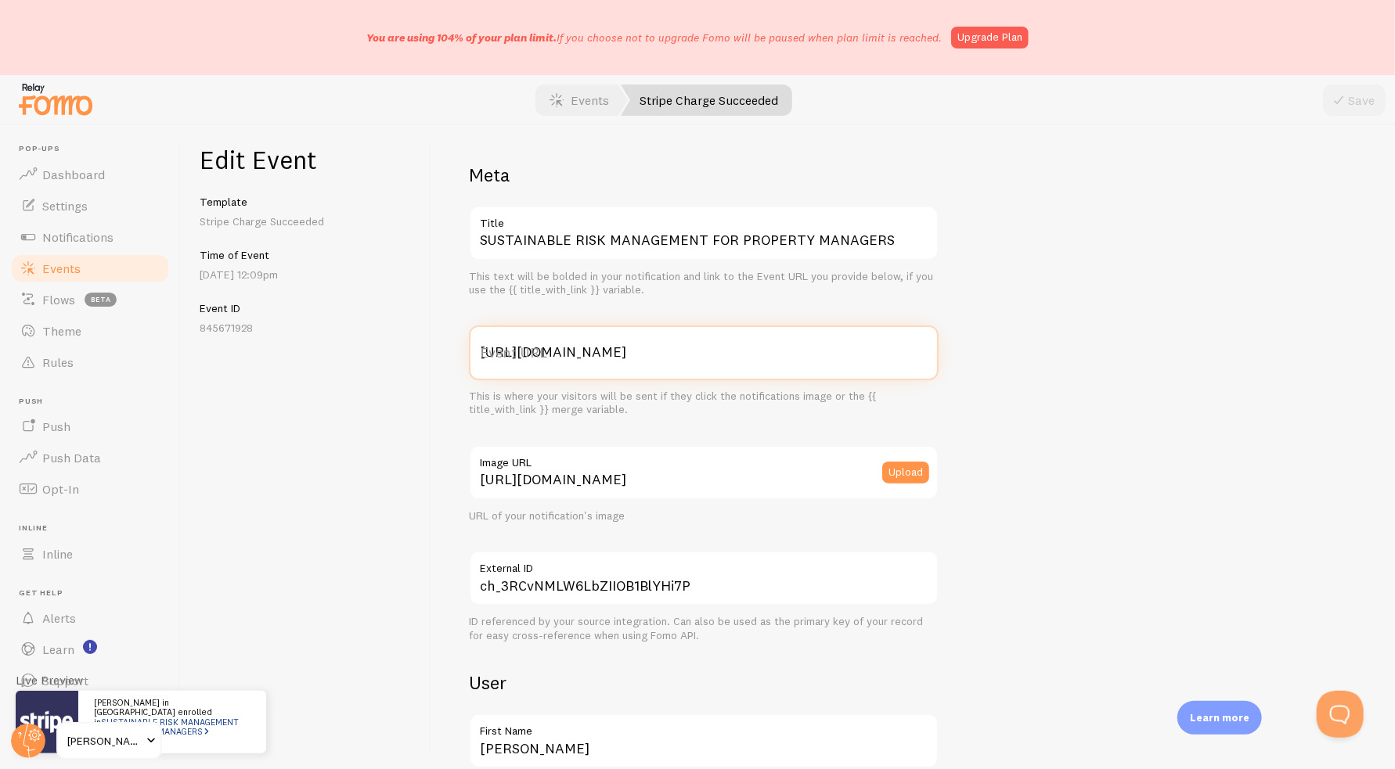
scroll to position [0, 283]
type input "https://www.skillingseducation.com.au/all-courses/environment-risks-continuity-…"
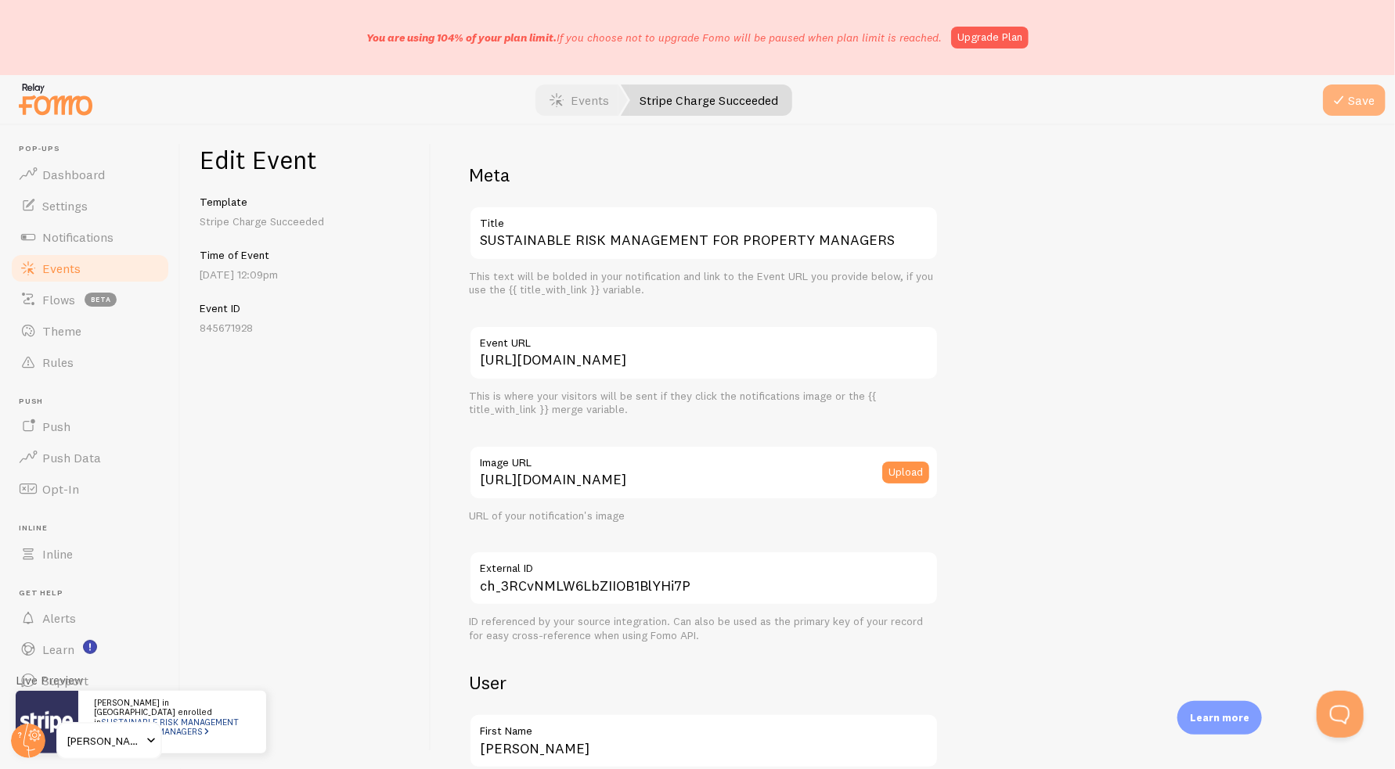
click at [1356, 103] on button "Save" at bounding box center [1354, 100] width 63 height 31
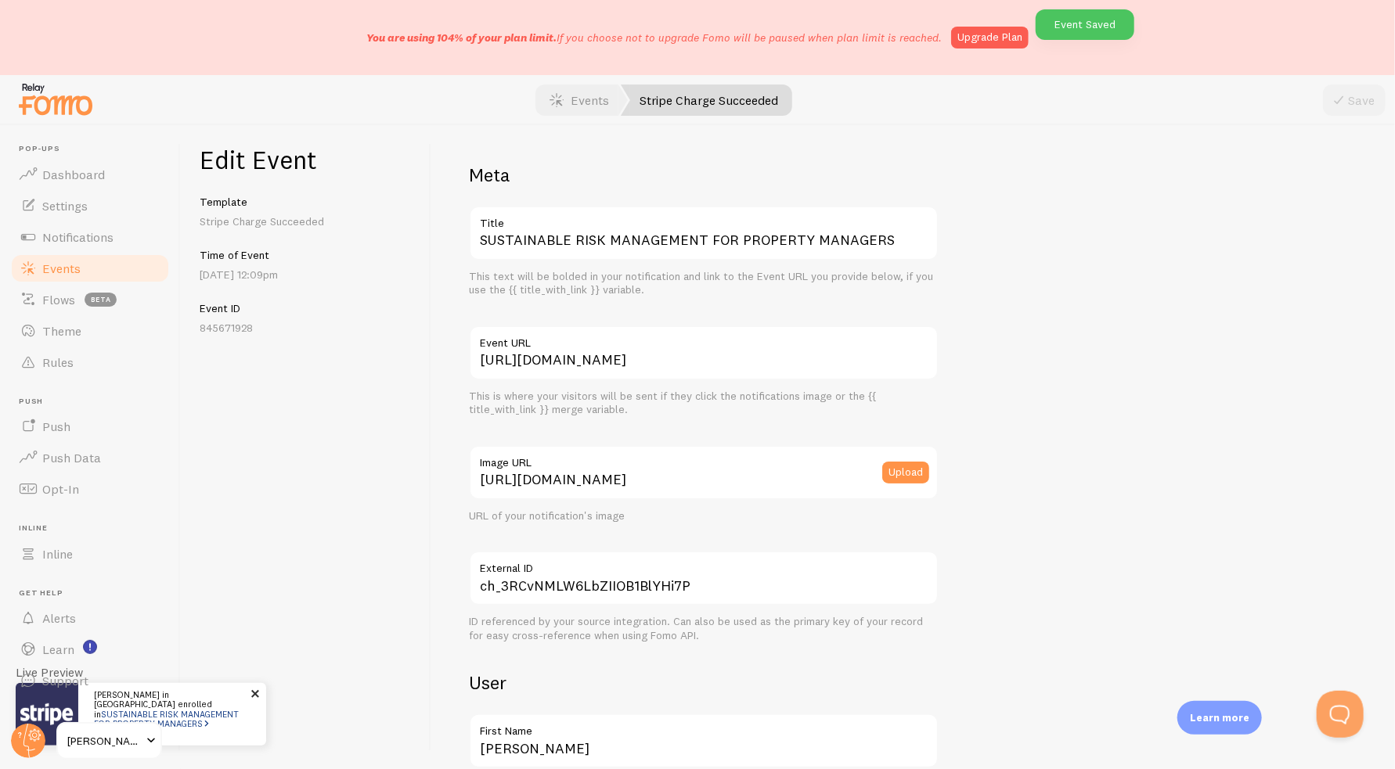
click at [180, 710] on link "SUSTAINABLE RISK MANAGEMENT FOR PROPERTY MANAGERS" at bounding box center [166, 719] width 145 height 20
click at [97, 272] on link "Events" at bounding box center [89, 268] width 161 height 31
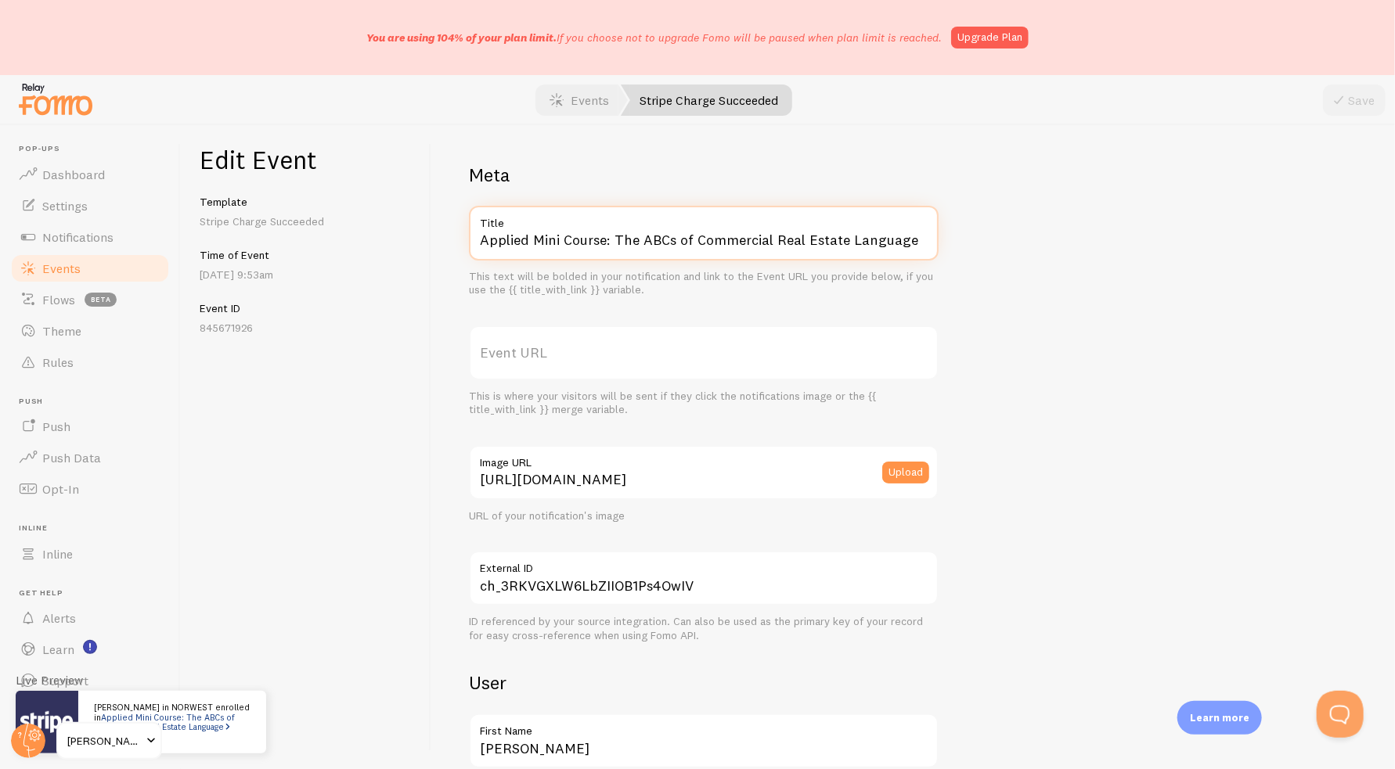
drag, startPoint x: 678, startPoint y: 235, endPoint x: 942, endPoint y: 235, distance: 263.8
click at [942, 235] on div "Meta Applied Mini Course: The ABCs of Commercial Real Estate Language Title Thi…" at bounding box center [913, 717] width 888 height 1109
drag, startPoint x: 642, startPoint y: 367, endPoint x: 648, endPoint y: 361, distance: 8.9
click at [642, 367] on label "Event URL" at bounding box center [704, 353] width 470 height 55
click at [642, 367] on input "Event URL" at bounding box center [704, 353] width 470 height 55
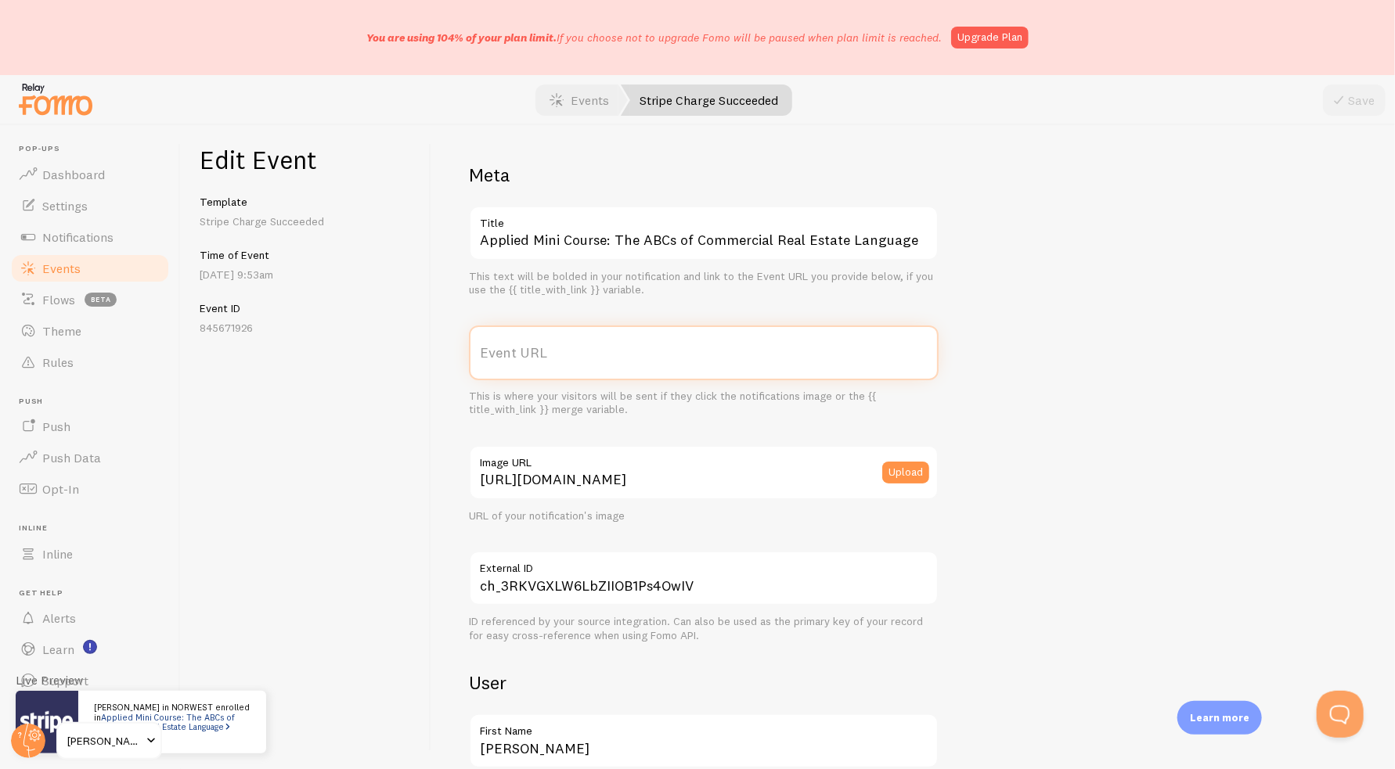
paste input "https://www.skillingseducation.com.au/all-courses/applied-mini-course-the-abcs-…"
type input "https://www.skillingseducation.com.au/all-courses/applied-mini-course-the-abcs-…"
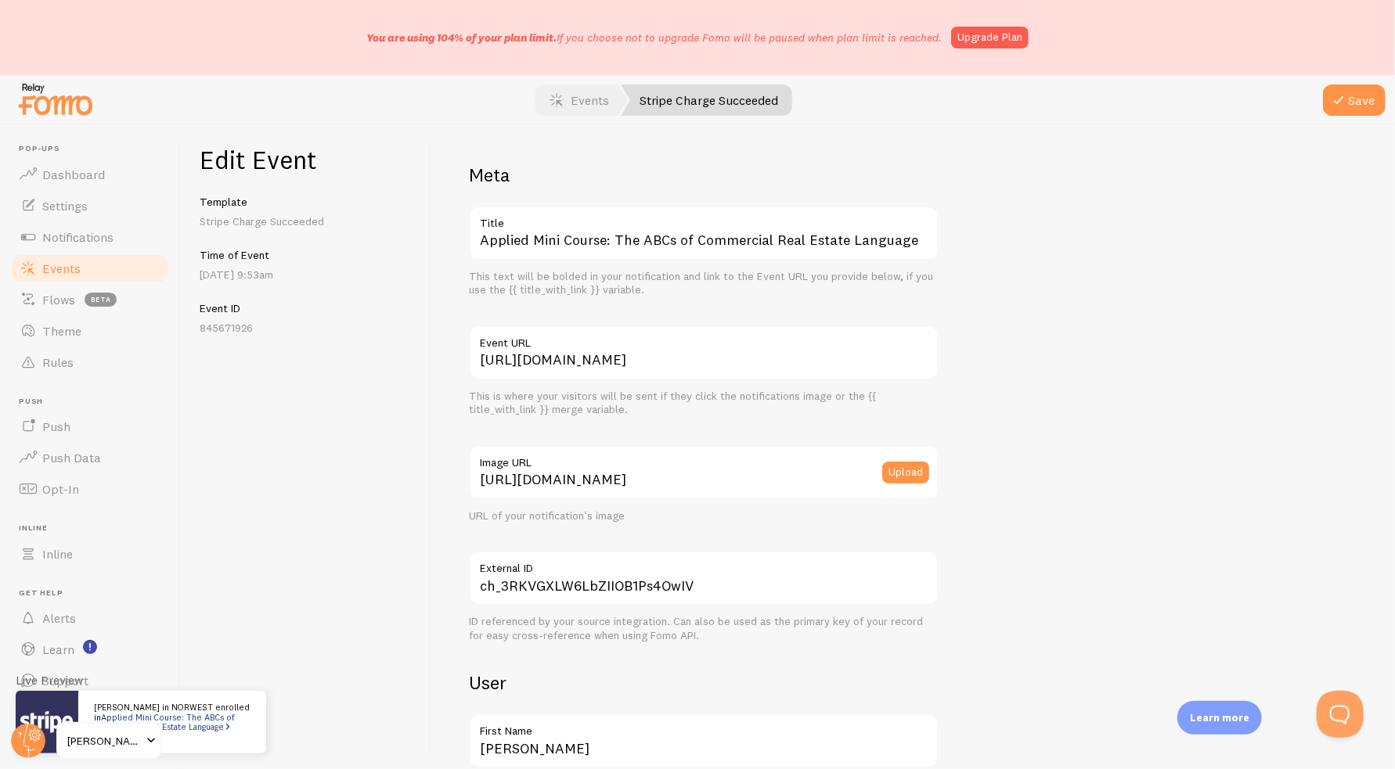
scroll to position [0, 0]
click at [1357, 96] on button "Save" at bounding box center [1354, 100] width 63 height 31
click at [708, 226] on label "Title" at bounding box center [704, 219] width 470 height 27
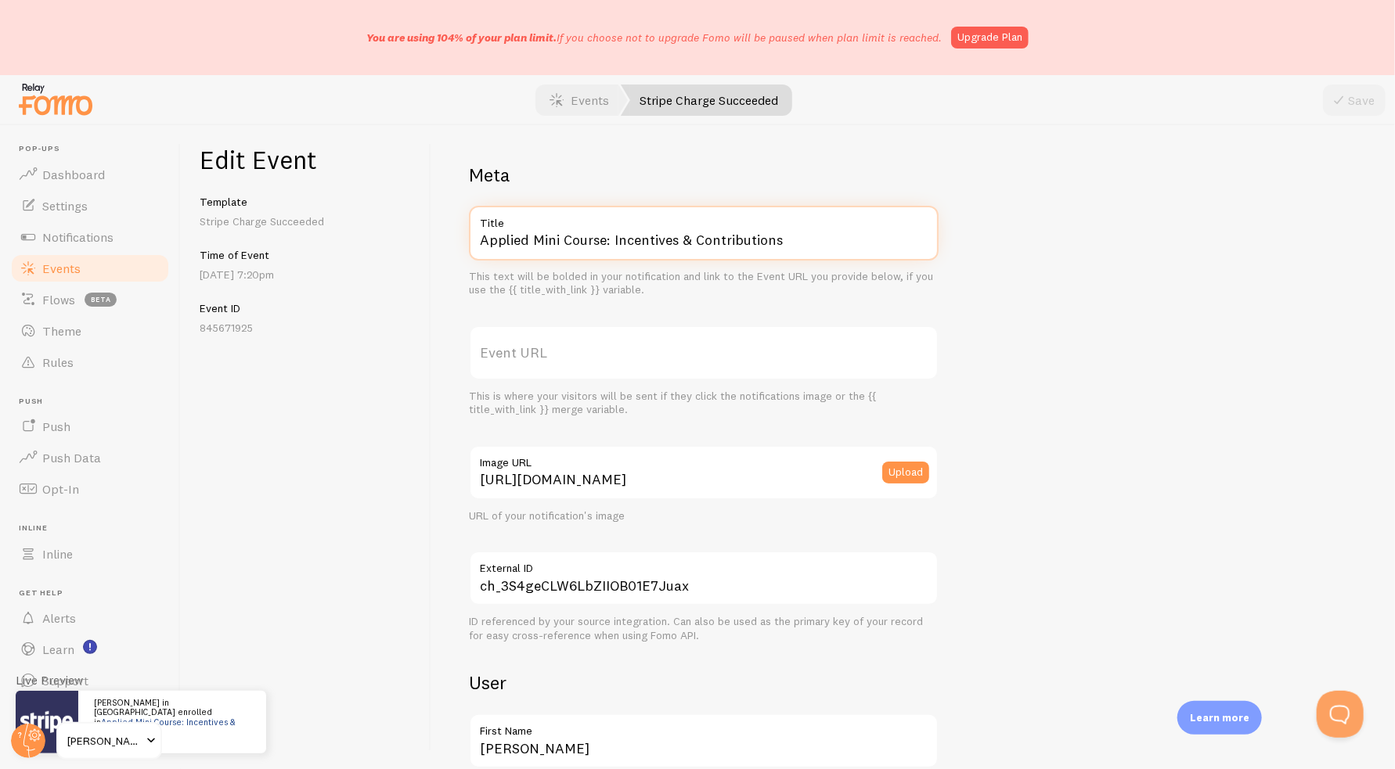
click at [708, 226] on input "Applied Mini Course: Incentives & Contributions" at bounding box center [704, 233] width 470 height 55
click at [614, 240] on input "Applied Mini Course: Incentives & Contributions" at bounding box center [704, 233] width 470 height 55
click at [608, 345] on label "Event URL" at bounding box center [704, 353] width 470 height 55
click at [608, 345] on input "Event URL" at bounding box center [704, 353] width 470 height 55
paste input "https://www.skillingseducation.com.au/all-courses/applied-mini-course-incentive…"
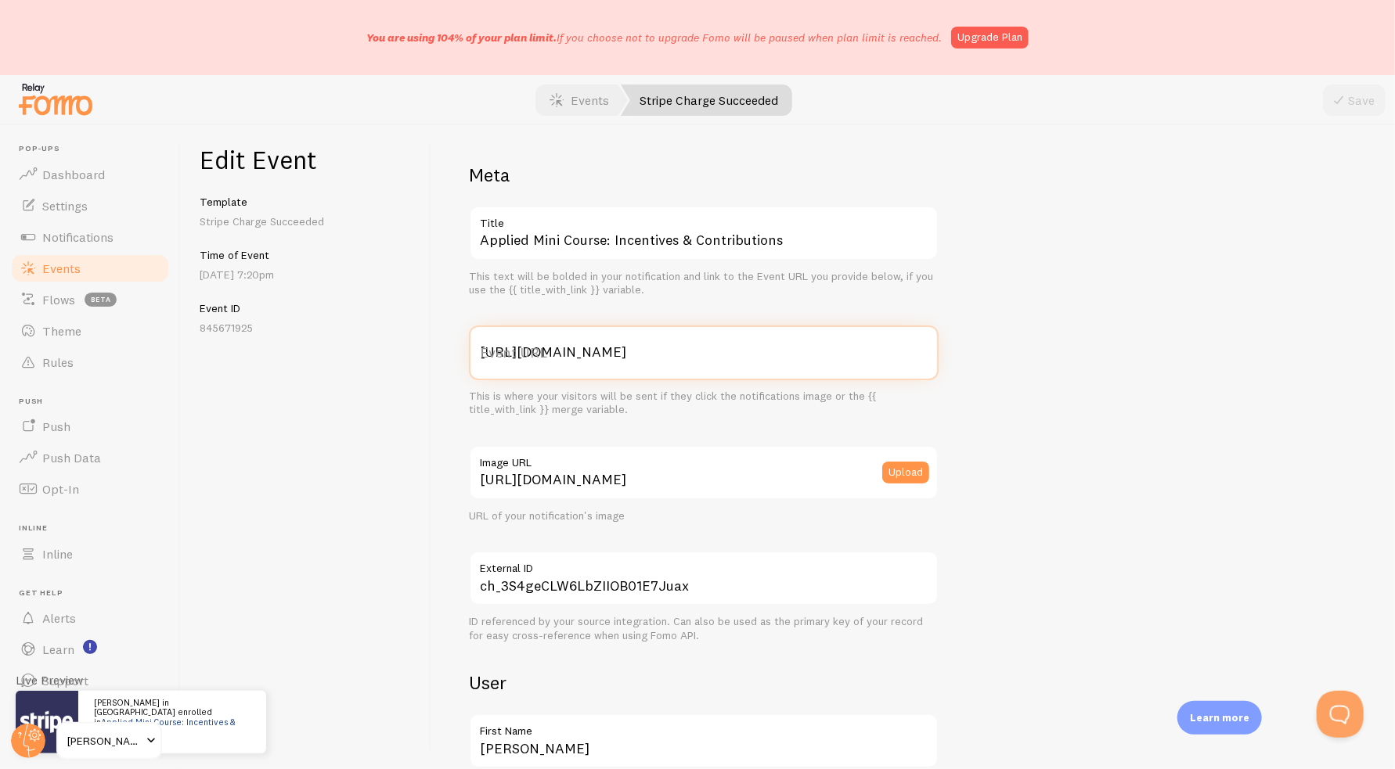
scroll to position [0, 157]
type input "https://www.skillingseducation.com.au/all-courses/applied-mini-course-incentive…"
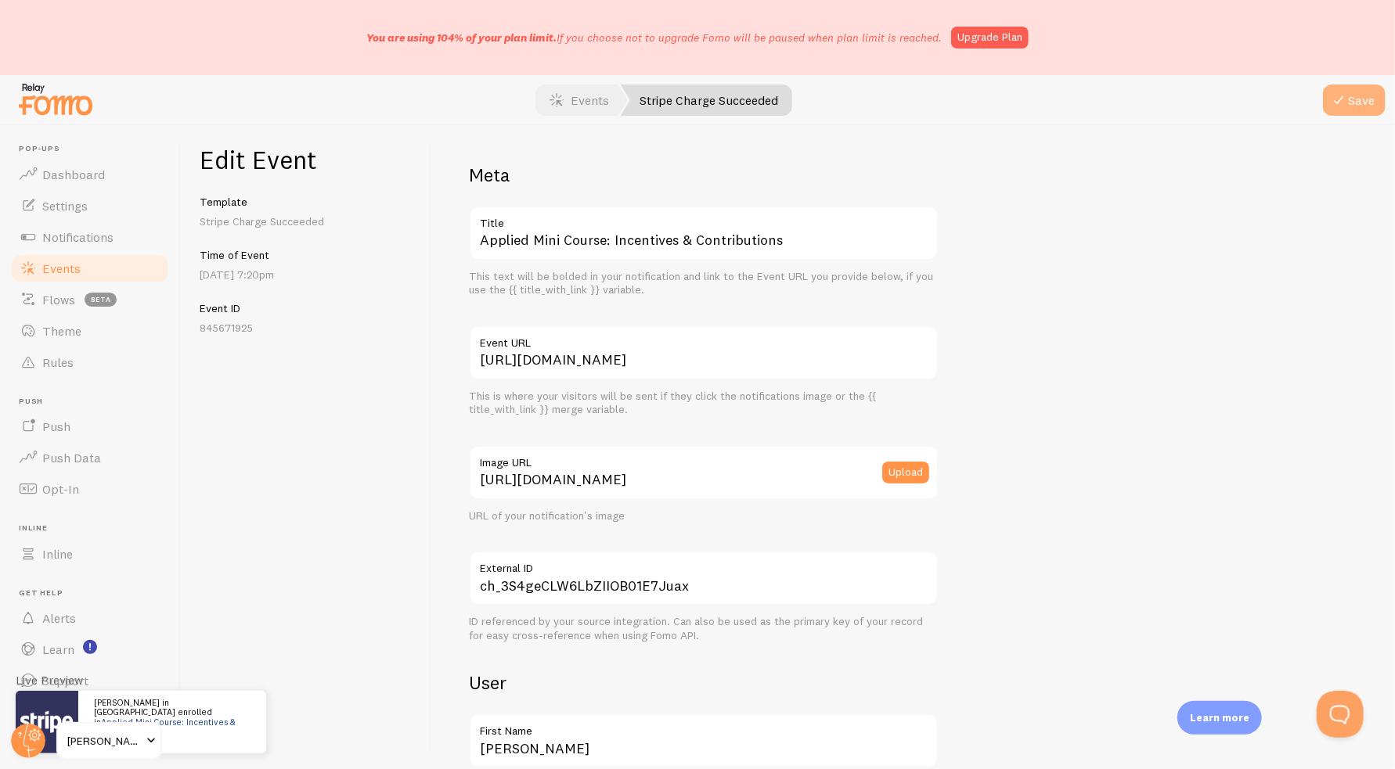
click at [1360, 98] on button "Save" at bounding box center [1354, 100] width 63 height 31
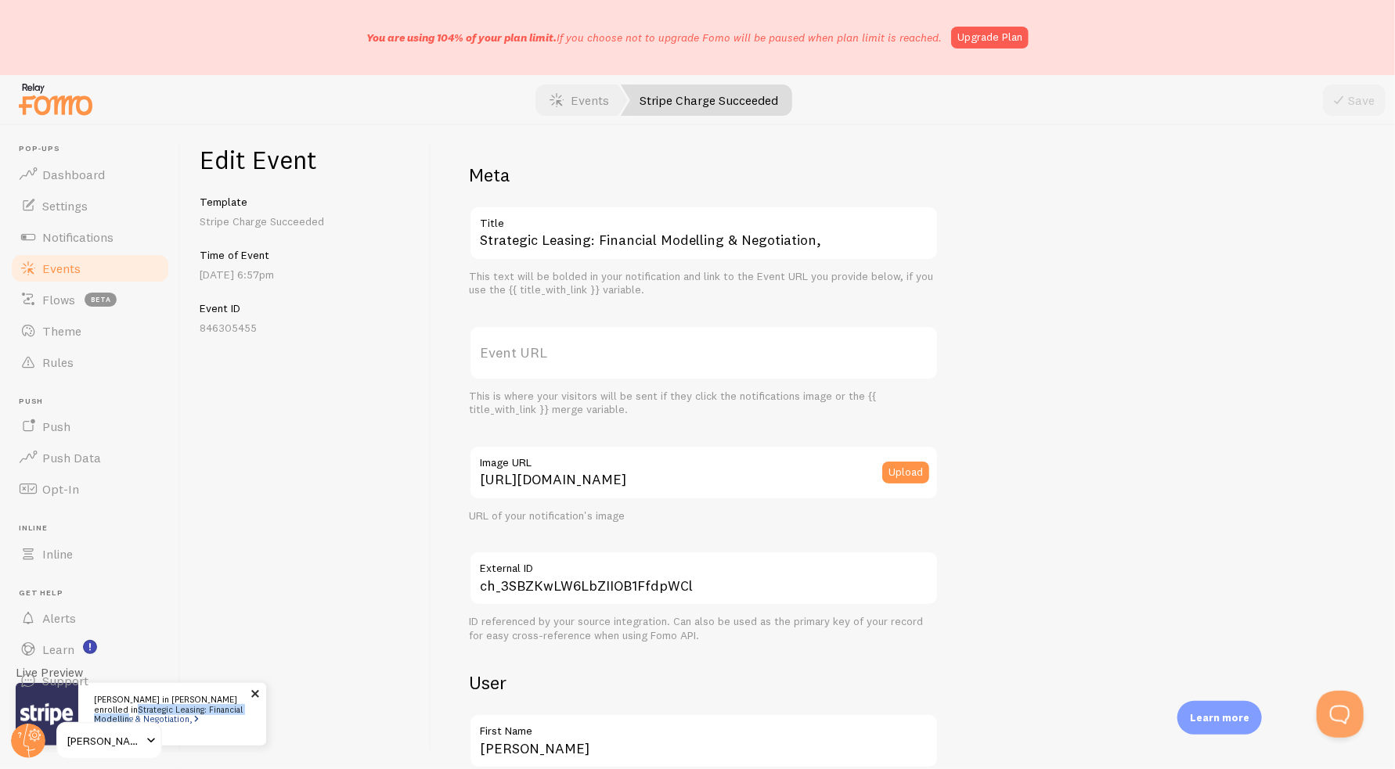
drag, startPoint x: 213, startPoint y: 698, endPoint x: 197, endPoint y: 706, distance: 17.5
click at [197, 706] on link "Strategic Leasing: Financial Modelling & Negotiation," at bounding box center [168, 714] width 149 height 20
copy link "Strategic Leasing: Financial Modellin"
click at [695, 373] on label "Event URL" at bounding box center [704, 353] width 470 height 55
click at [695, 373] on input "Event URL" at bounding box center [704, 353] width 470 height 55
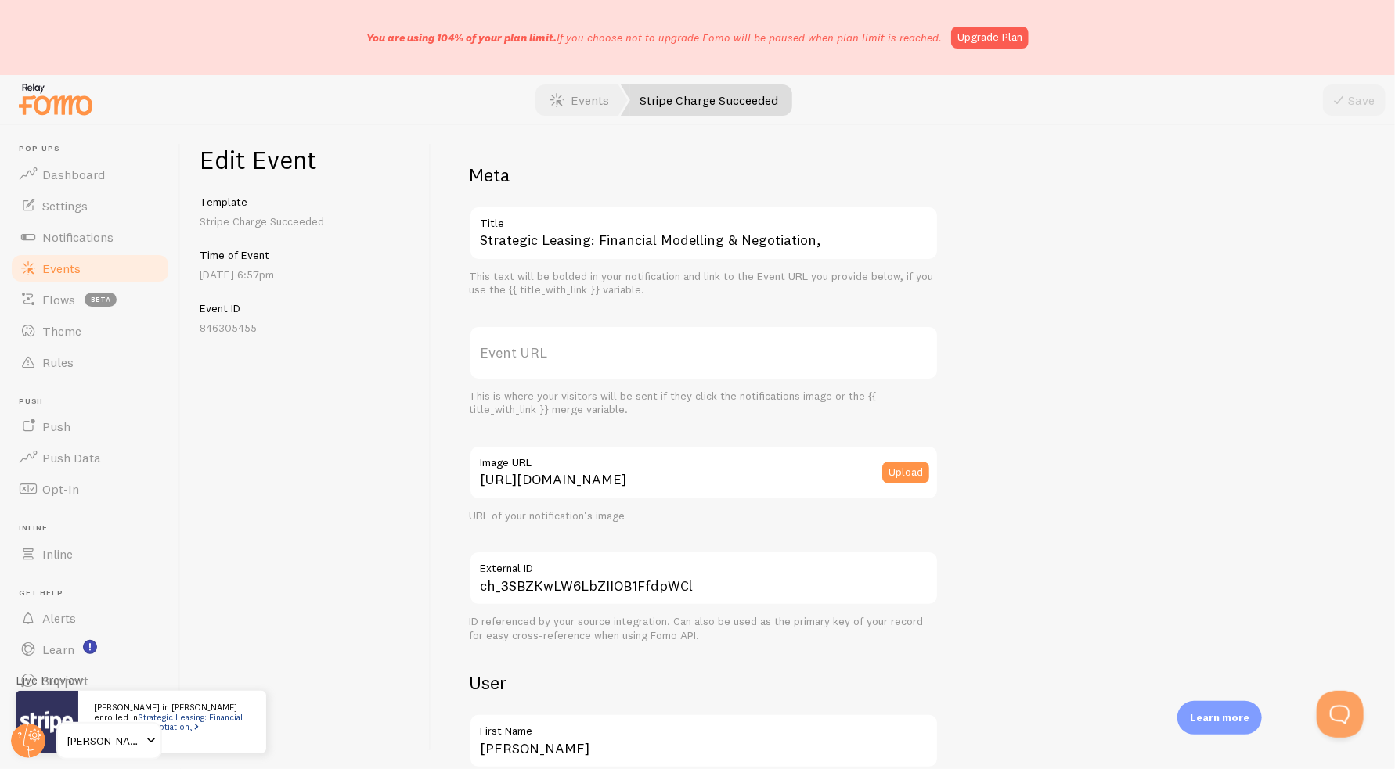
click at [705, 363] on label "Event URL" at bounding box center [704, 353] width 470 height 55
click at [705, 363] on input "Event URL" at bounding box center [704, 353] width 470 height 55
paste input "[URL][DOMAIN_NAME]"
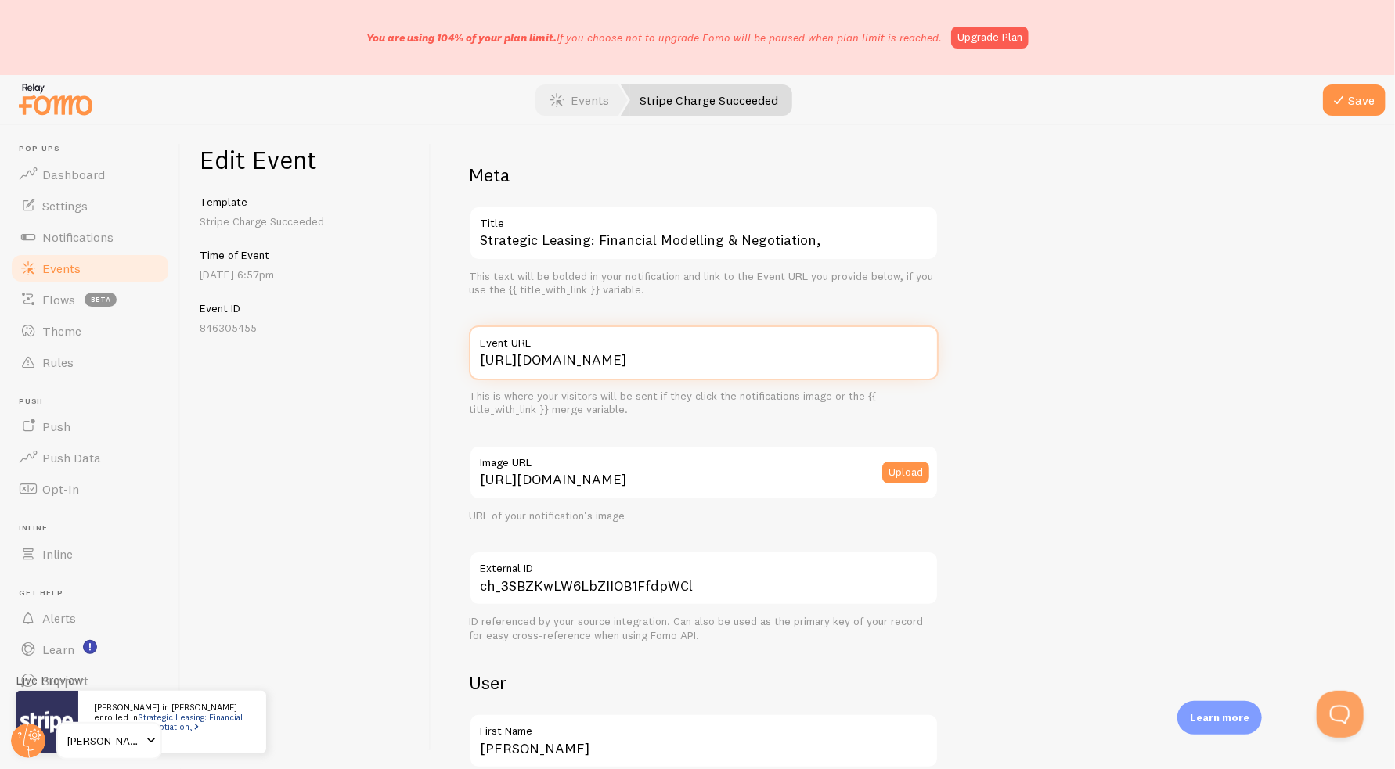
scroll to position [0, 178]
type input "[URL][DOMAIN_NAME]"
click at [1367, 106] on button "Save" at bounding box center [1354, 100] width 63 height 31
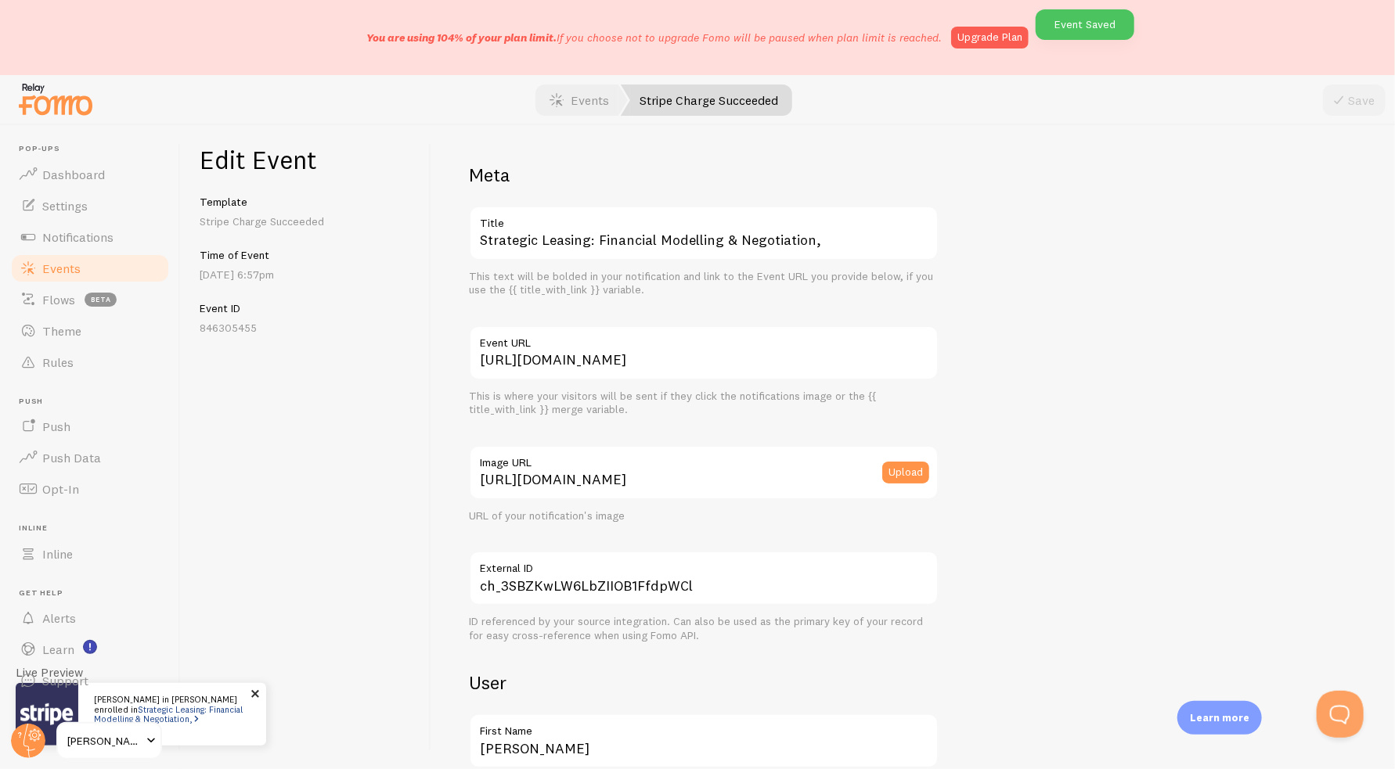
click at [199, 704] on link "Strategic Leasing: Financial Modelling & Negotiation," at bounding box center [168, 714] width 149 height 20
click at [173, 710] on link "Strategic Leasing: Financial Modelling & Negotiation," at bounding box center [168, 714] width 149 height 20
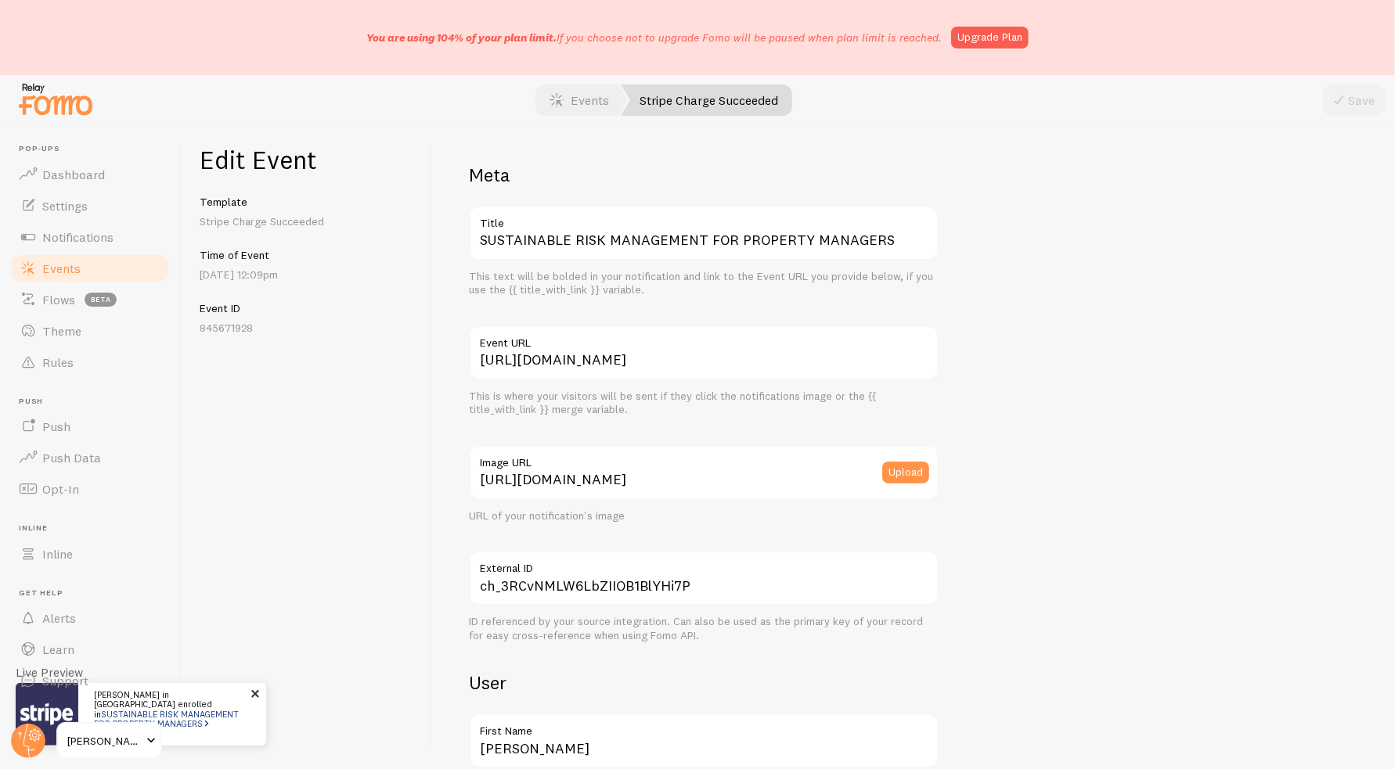
click at [213, 717] on p "Kristy in Caboolture enrolled in SUSTAINABLE RISK MANAGEMENT FOR PROPERTY MANAG…" at bounding box center [172, 714] width 157 height 48
click at [196, 710] on link "SUSTAINABLE RISK MANAGEMENT FOR PROPERTY MANAGERS" at bounding box center [166, 719] width 145 height 20
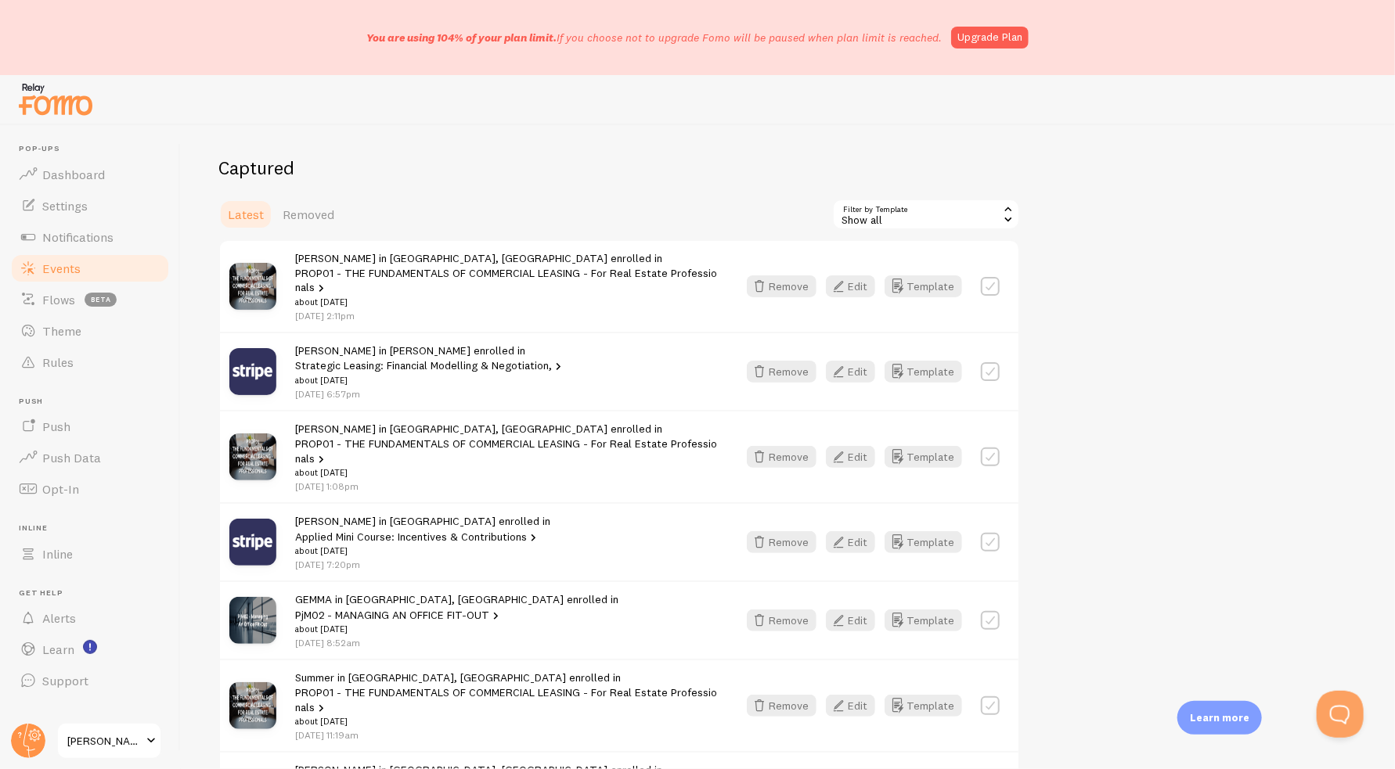
scroll to position [235, 0]
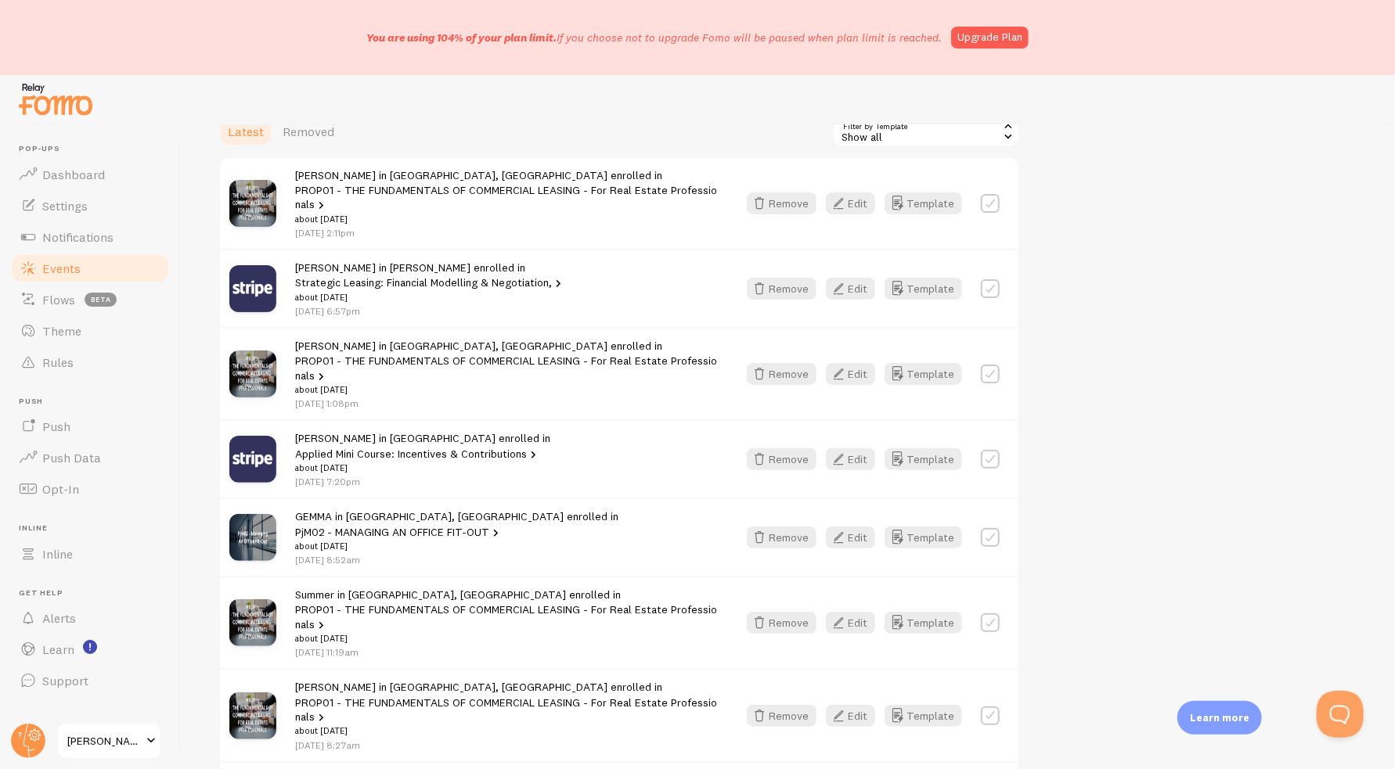
click at [565, 276] on link "Strategic Leasing: Financial Modelling & Negotiation," at bounding box center [430, 283] width 270 height 14
click at [540, 447] on link "Applied Mini Course: Incentives & Contributions" at bounding box center [417, 454] width 245 height 14
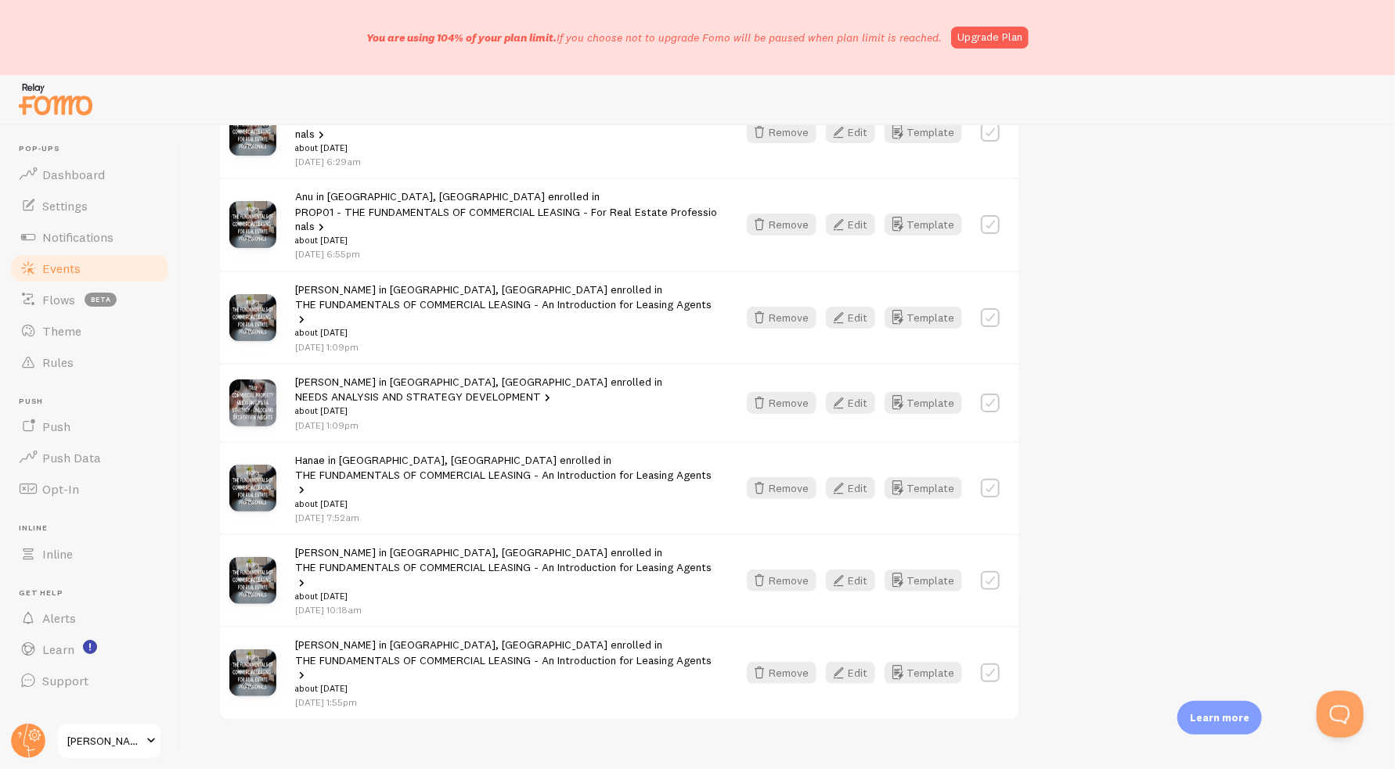
scroll to position [2143, 0]
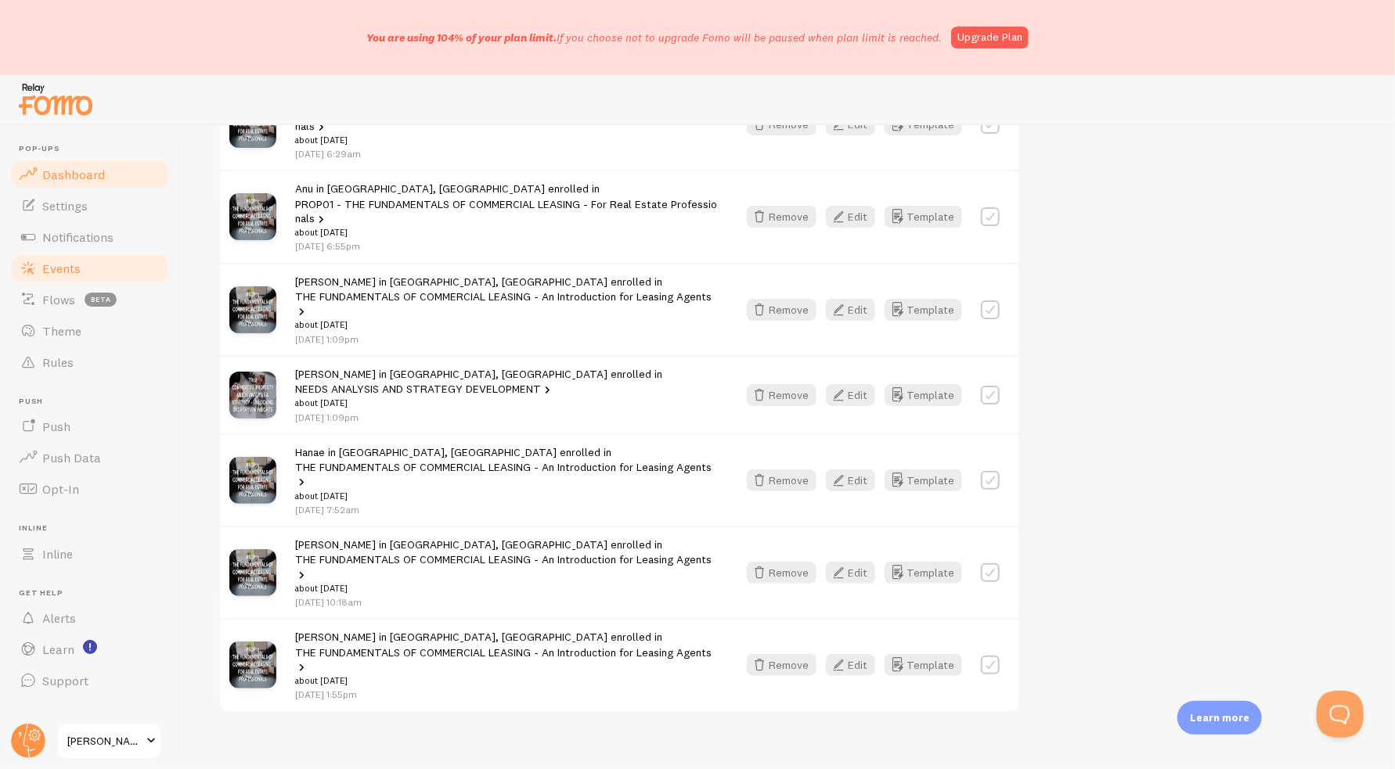
click at [103, 182] on link "Dashboard" at bounding box center [89, 174] width 161 height 31
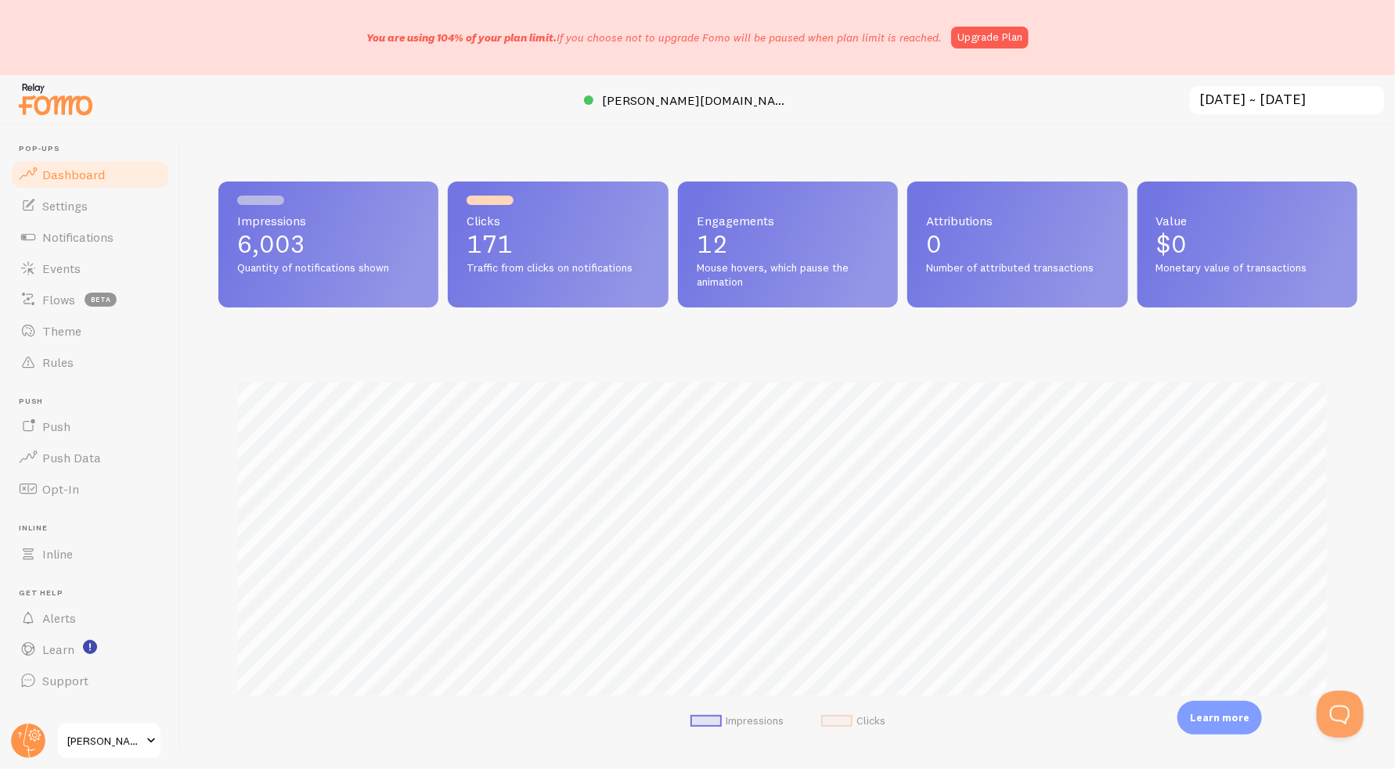
scroll to position [411, 1127]
click at [35, 743] on circle at bounding box center [28, 741] width 34 height 34
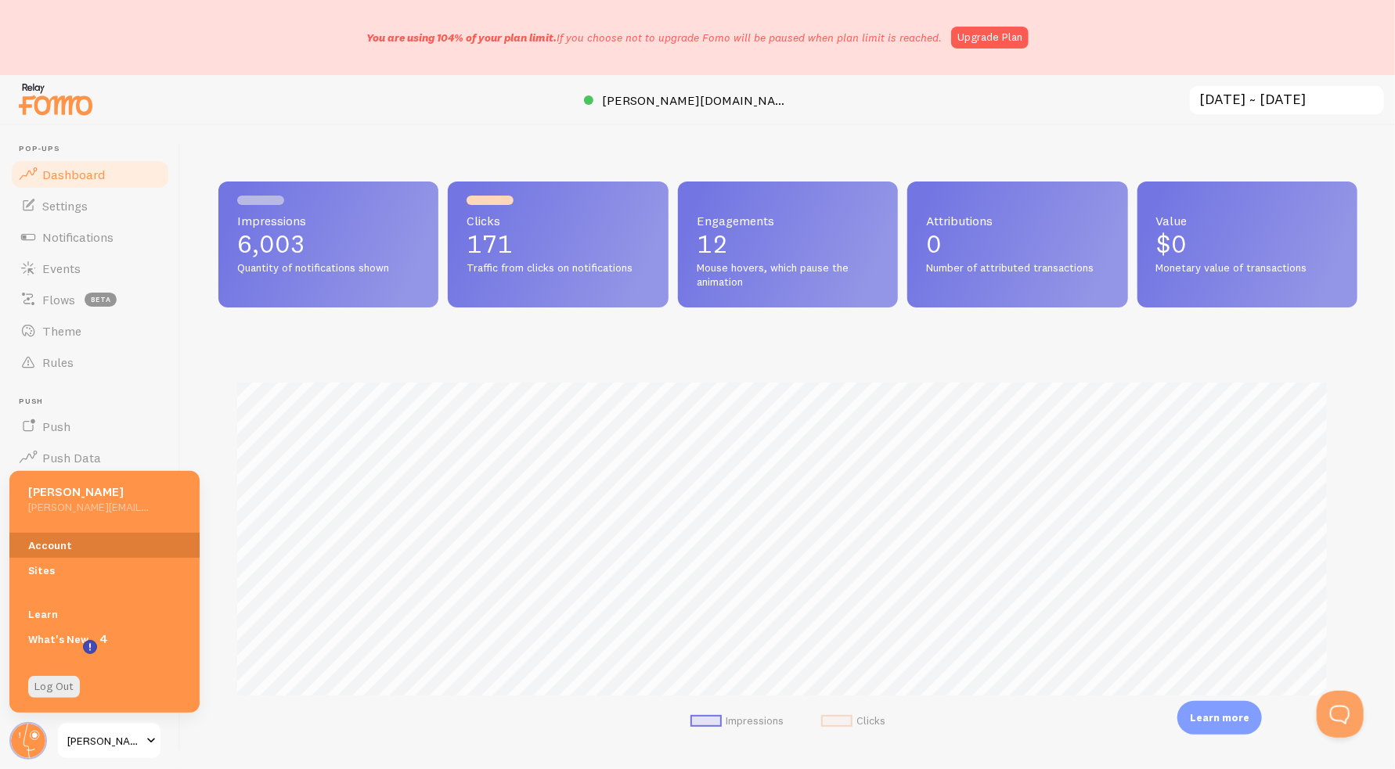
click at [73, 535] on link "Account" at bounding box center [104, 545] width 190 height 25
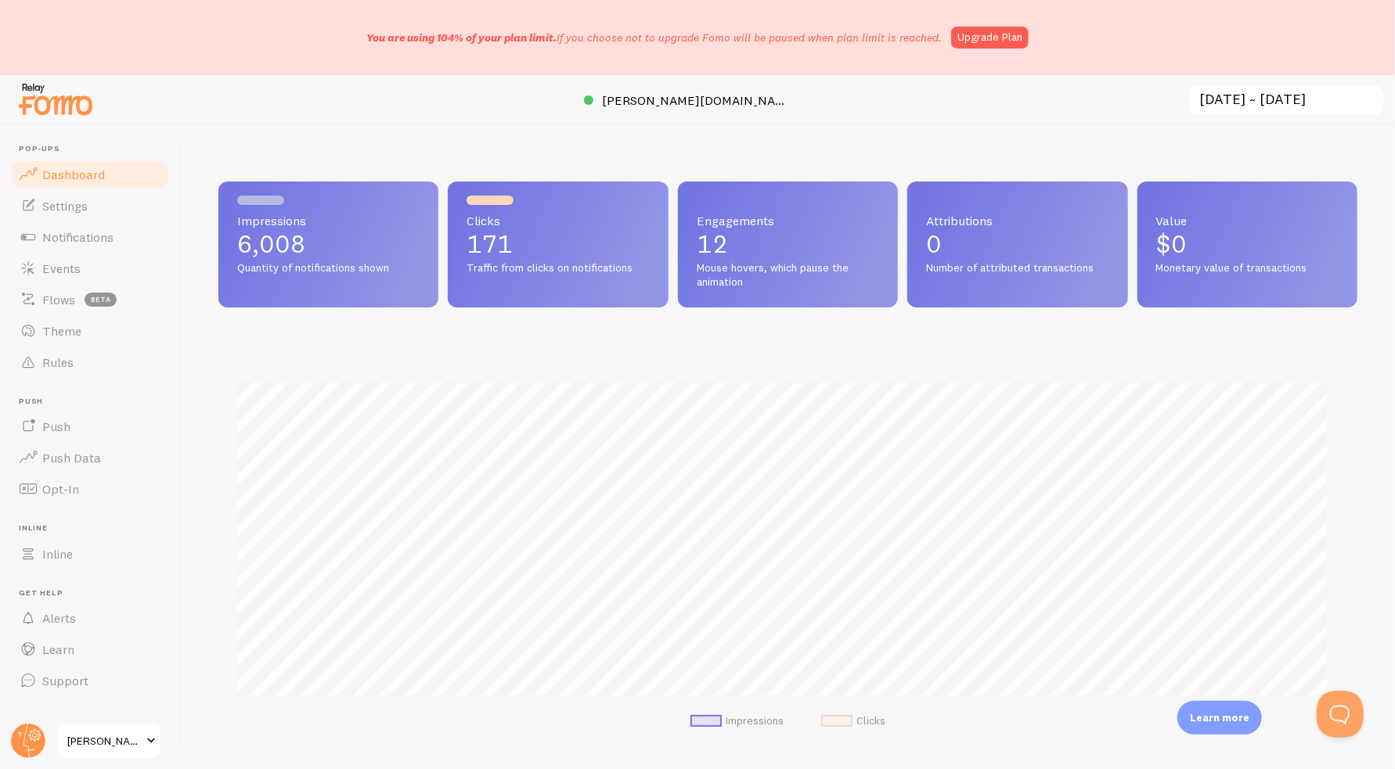
scroll to position [411, 1127]
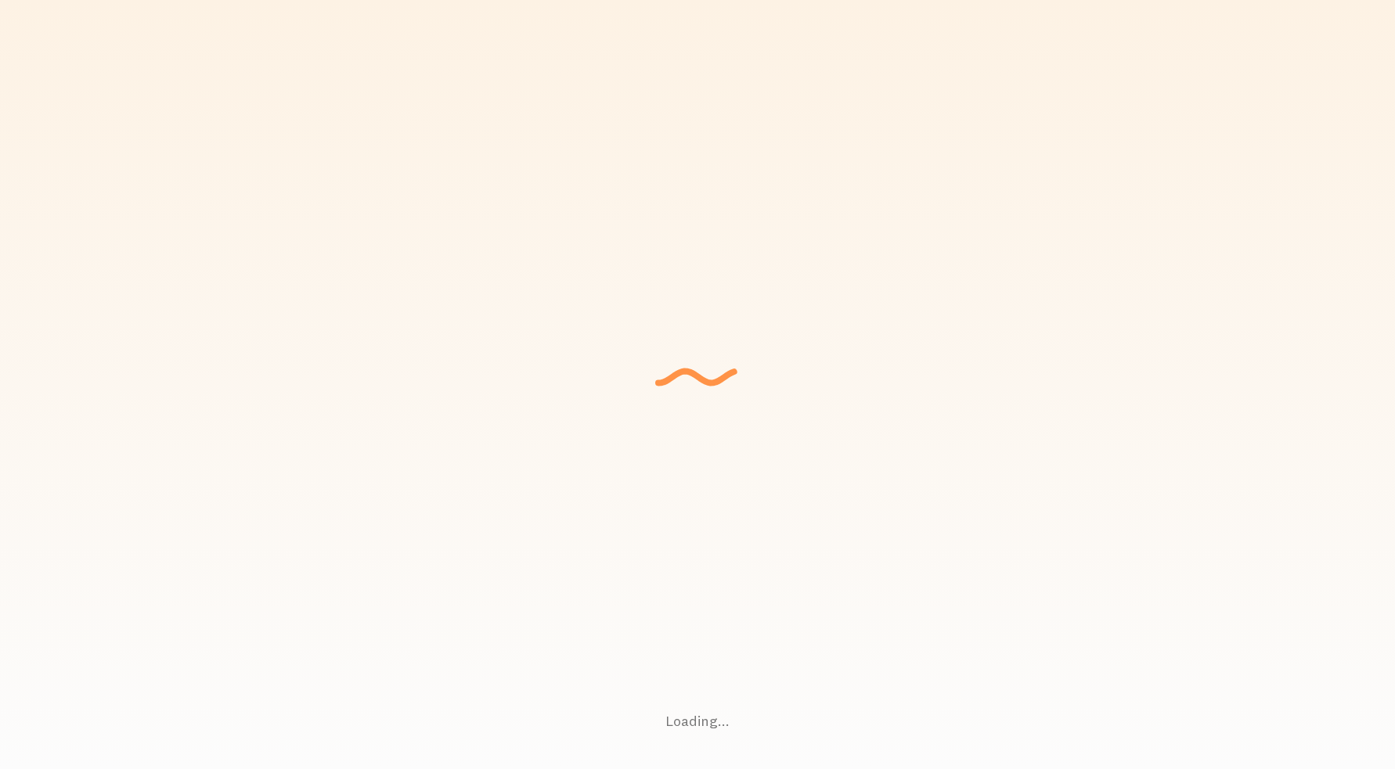
click at [1065, 112] on div "Loading... Setting up a seamless experience... - [GEOGRAPHIC_DATA] Gathering da…" at bounding box center [697, 384] width 1395 height 769
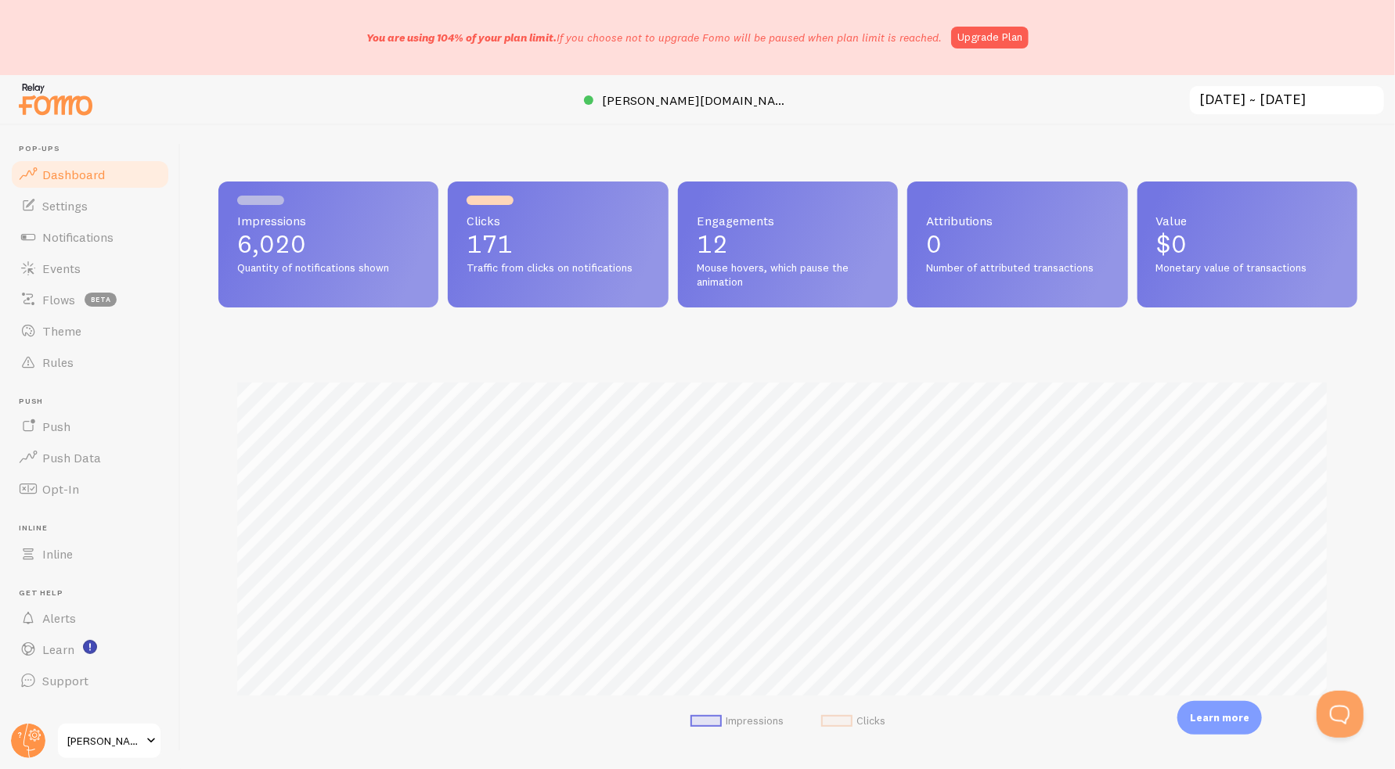
scroll to position [411, 1127]
click at [42, 727] on div at bounding box center [28, 741] width 38 height 38
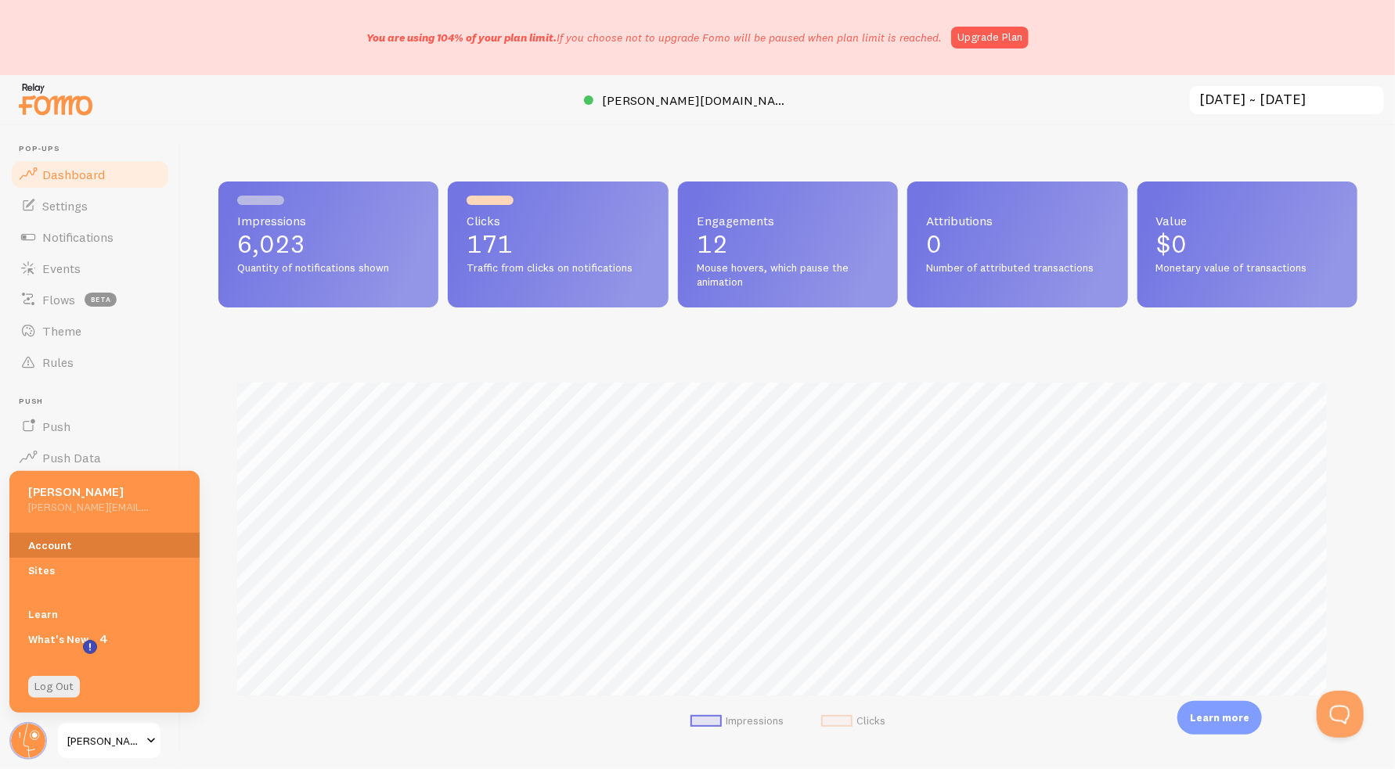
click at [66, 543] on link "Account" at bounding box center [104, 545] width 190 height 25
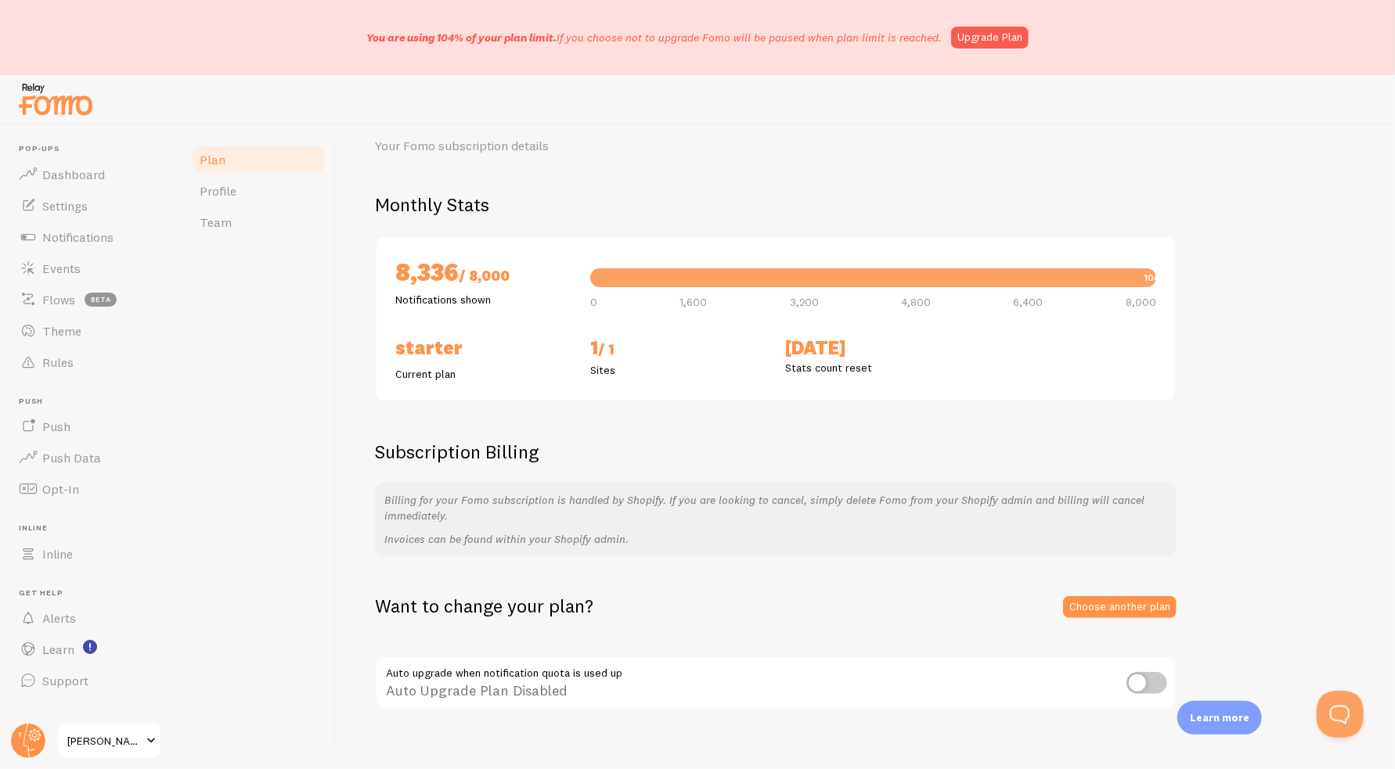
scroll to position [78, 0]
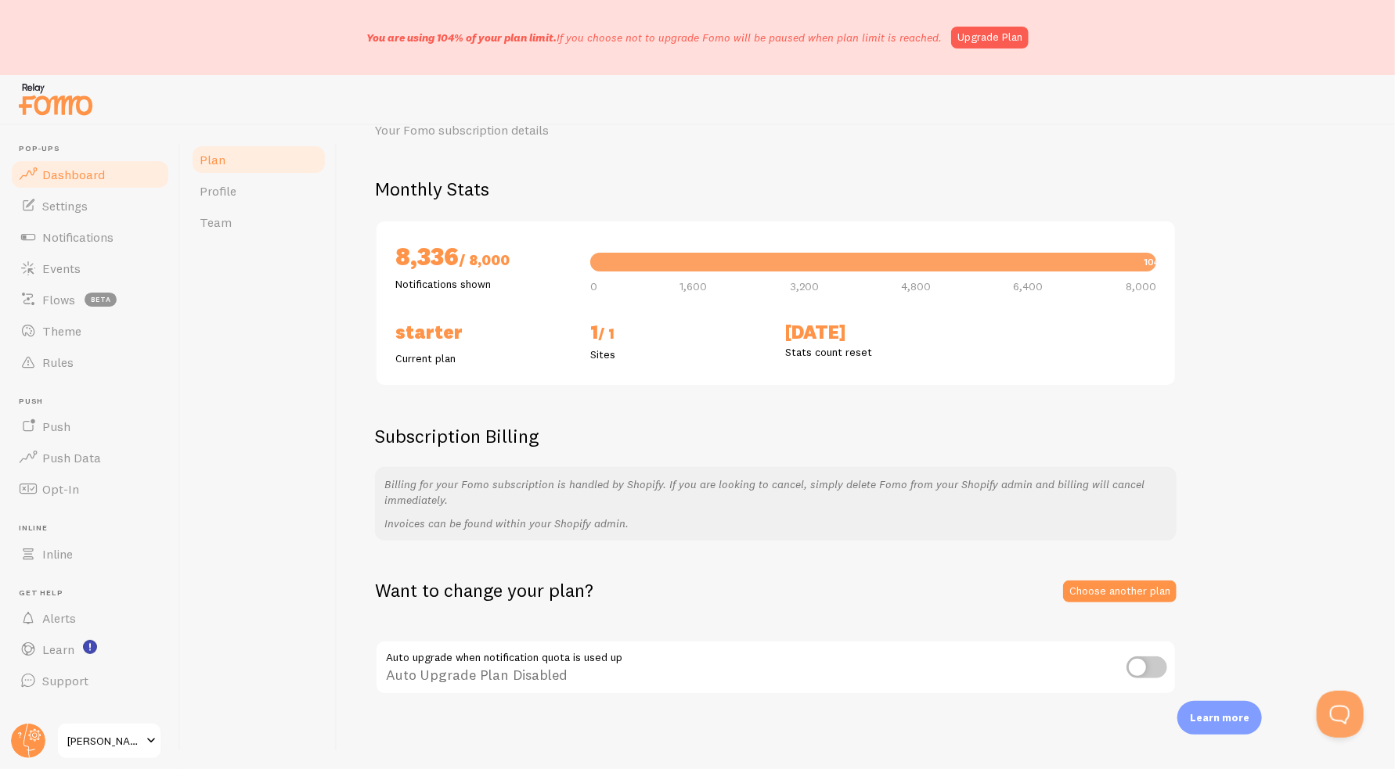
click at [95, 161] on link "Dashboard" at bounding box center [89, 174] width 161 height 31
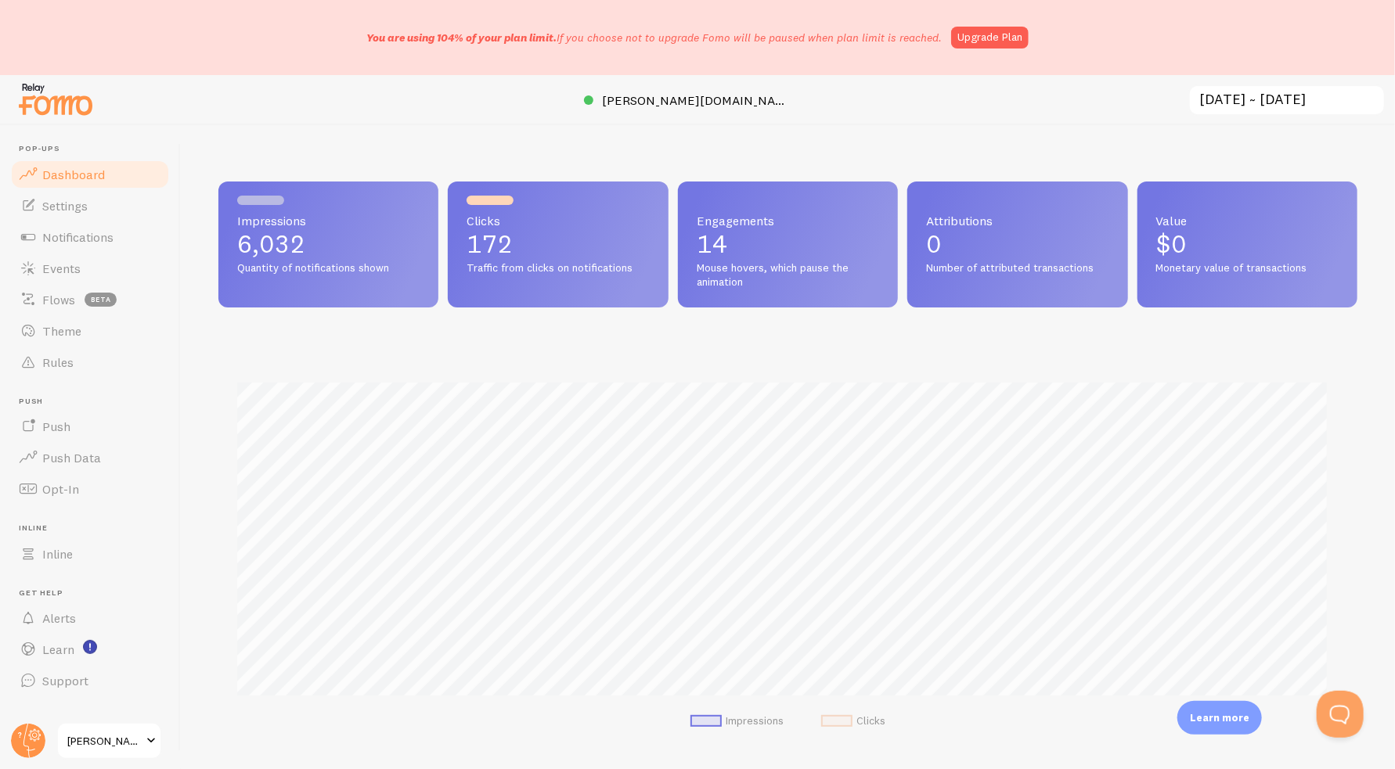
scroll to position [411, 1127]
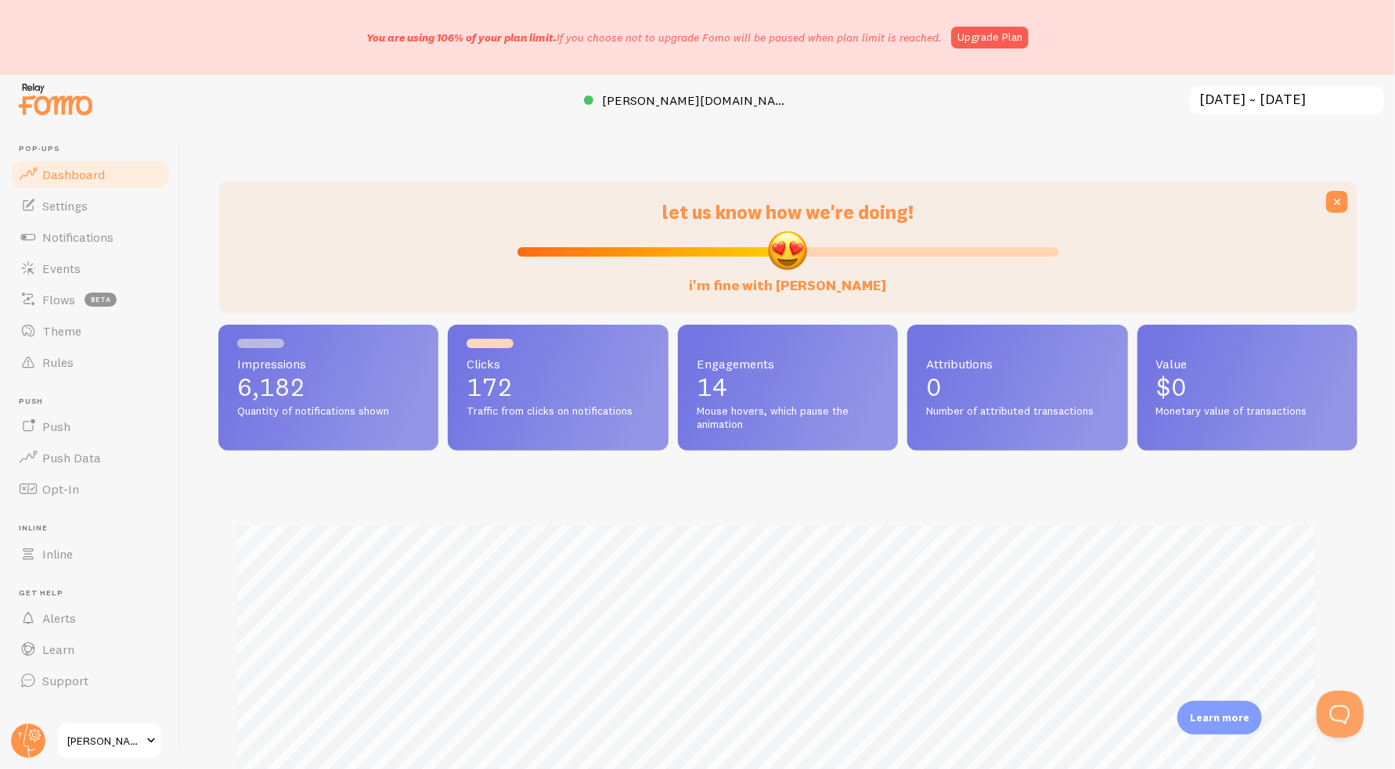
scroll to position [782347, 781631]
drag, startPoint x: 786, startPoint y: 256, endPoint x: 903, endPoint y: 258, distance: 117.4
type input "73"
click at [903, 258] on input "i like [PERSON_NAME], as a friend" at bounding box center [788, 252] width 542 height 19
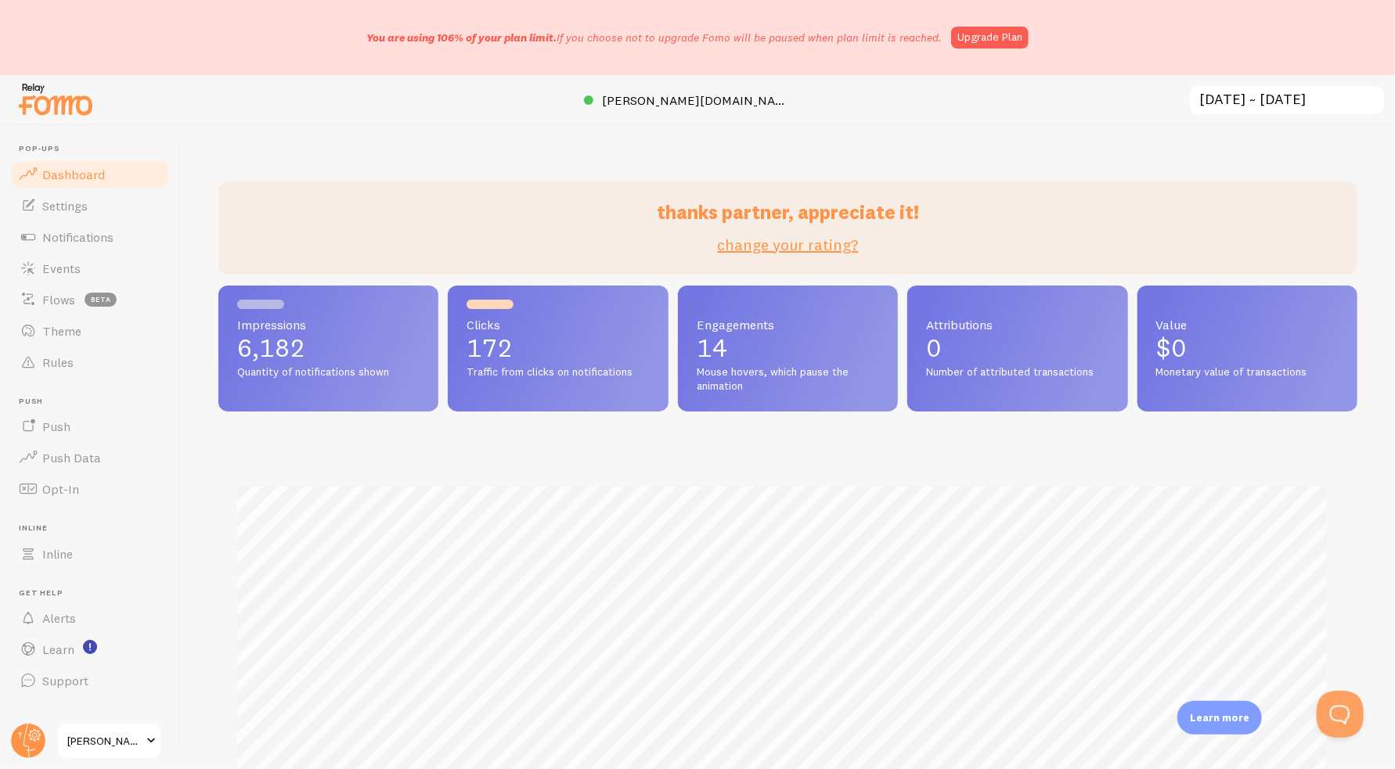
click at [1058, 157] on div "thanks partner, appreciate it! change your rating? Impressions 6,182 Quantity o…" at bounding box center [788, 447] width 1214 height 644
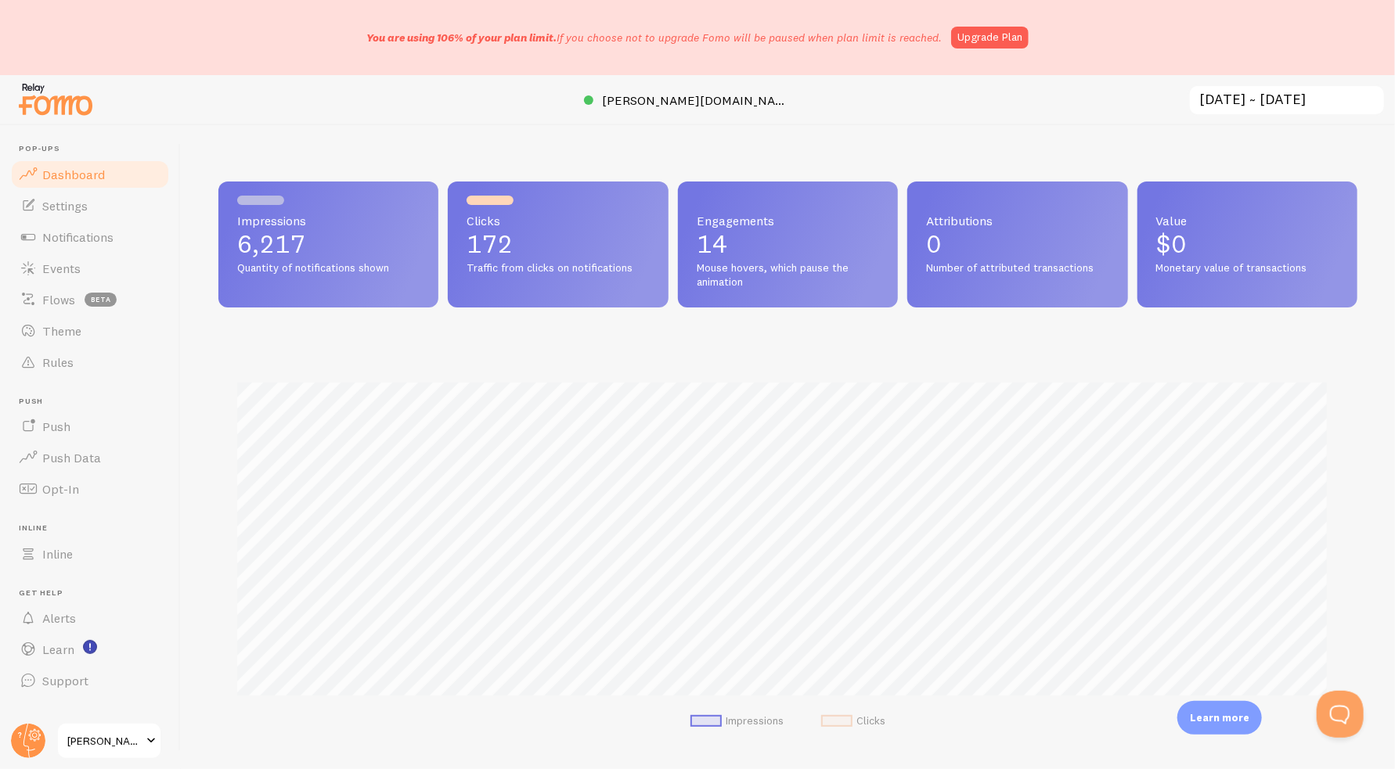
scroll to position [782347, 781631]
